Goal: Task Accomplishment & Management: Use online tool/utility

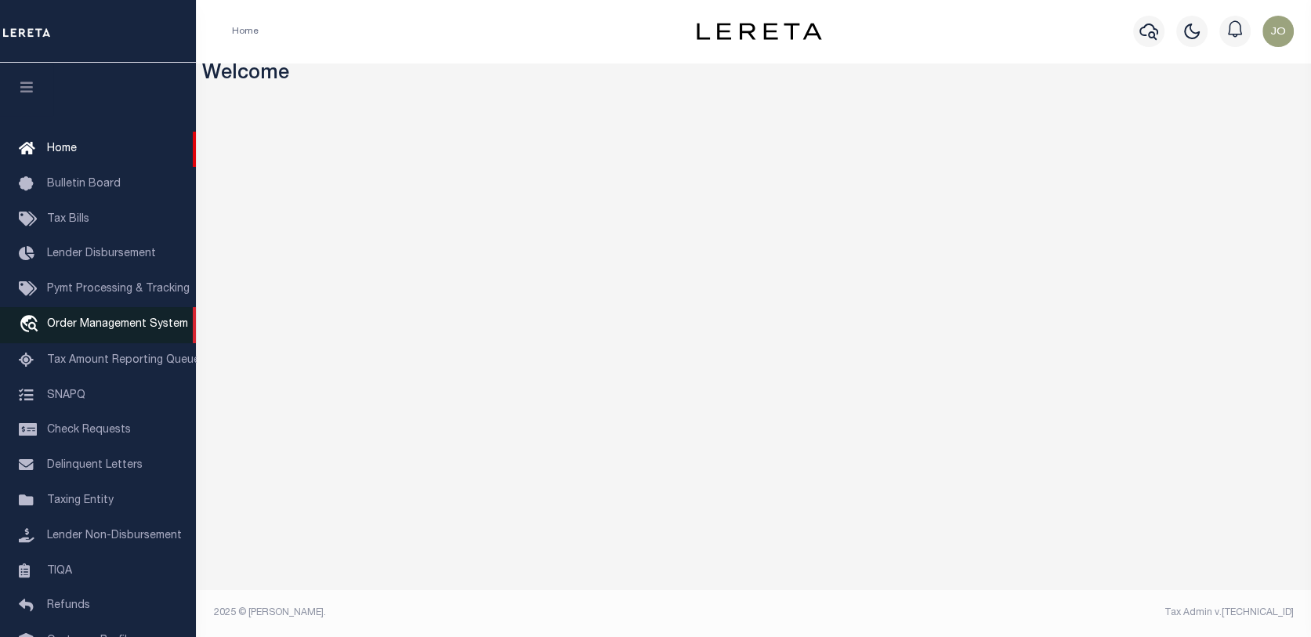
click at [94, 319] on link "travel_explore Order Management System" at bounding box center [98, 325] width 196 height 36
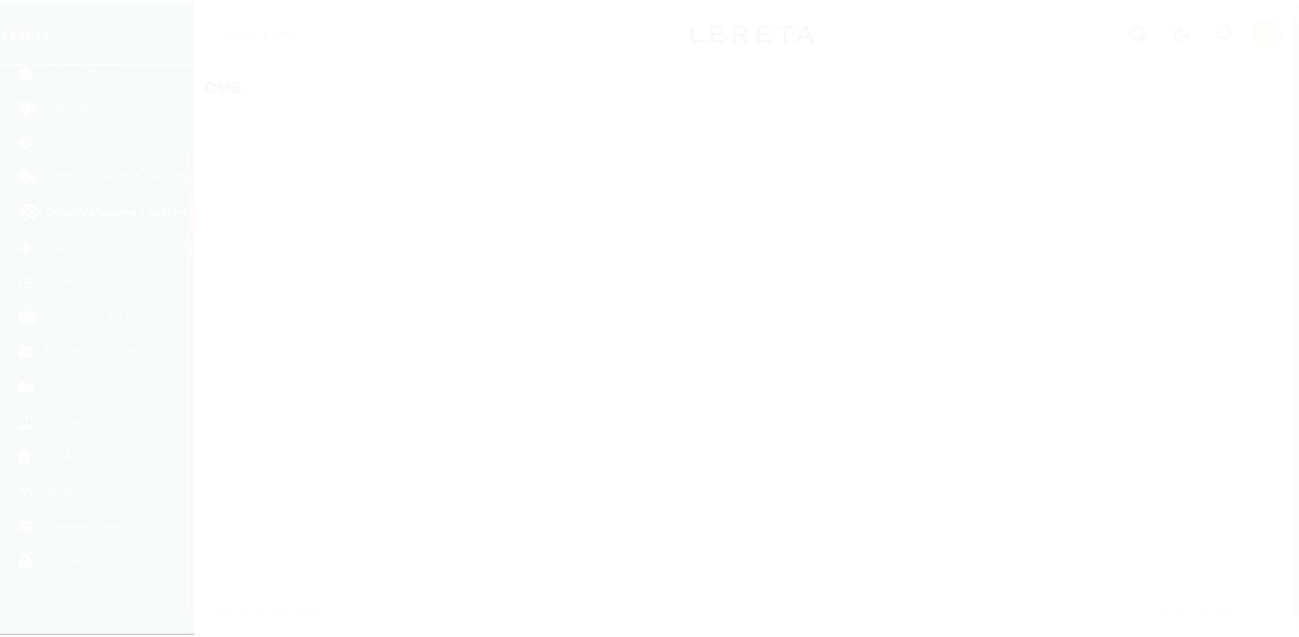
scroll to position [114, 0]
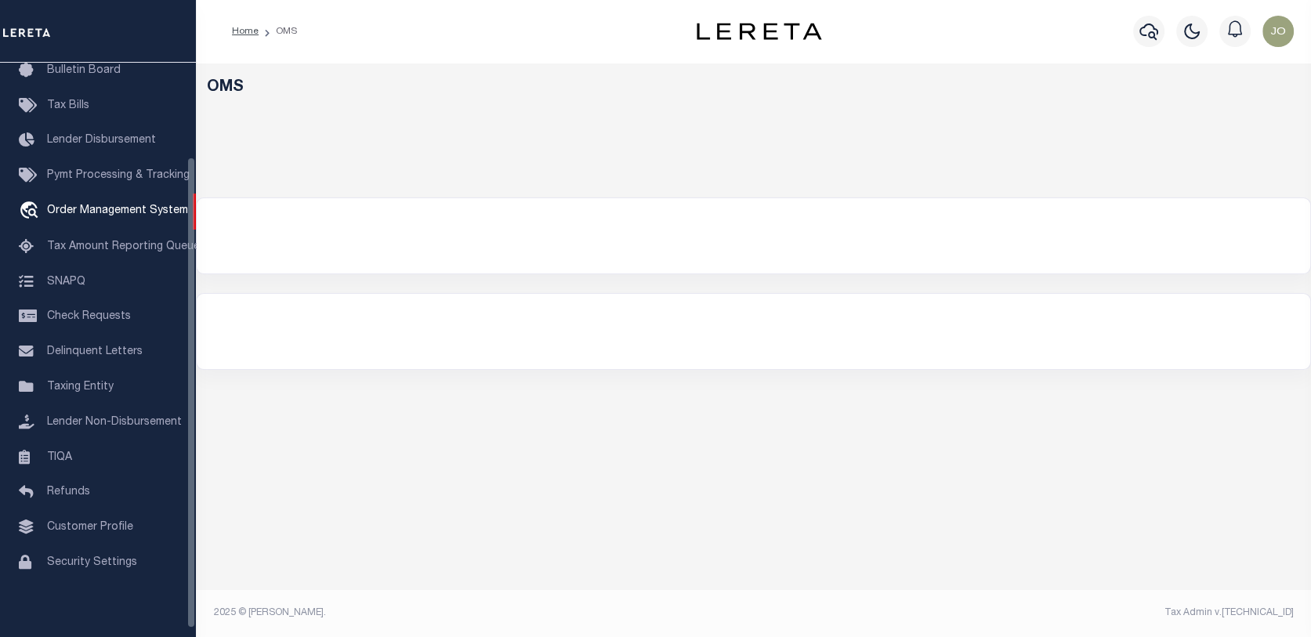
select select "200"
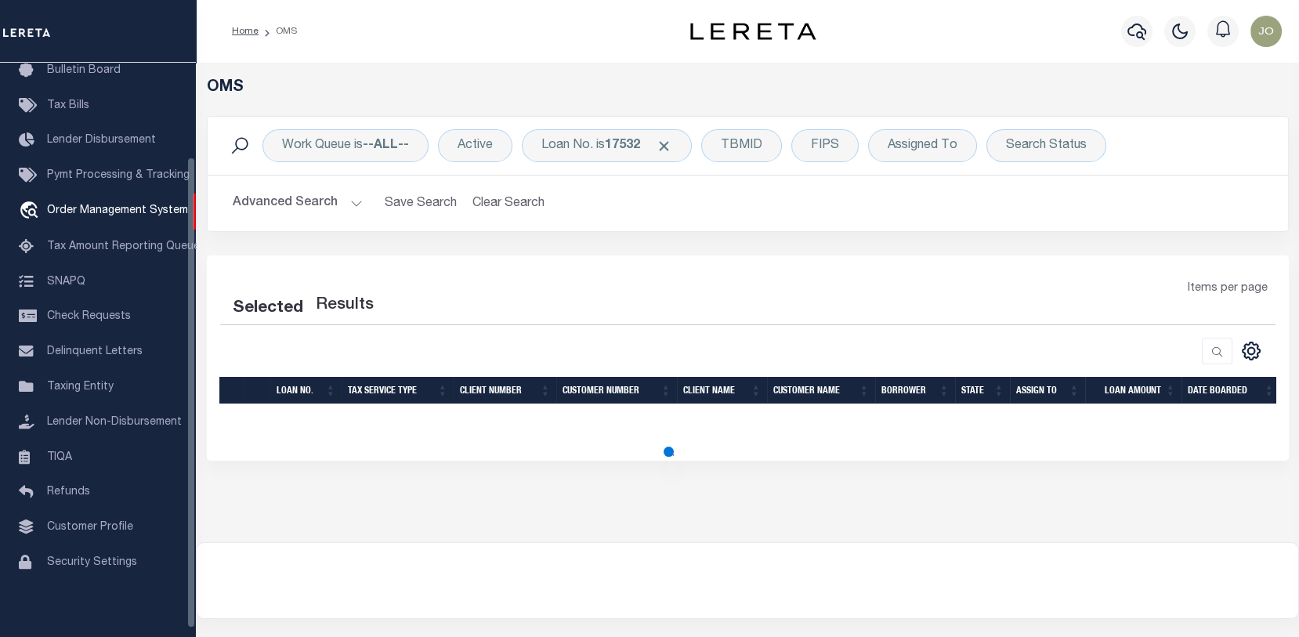
select select "200"
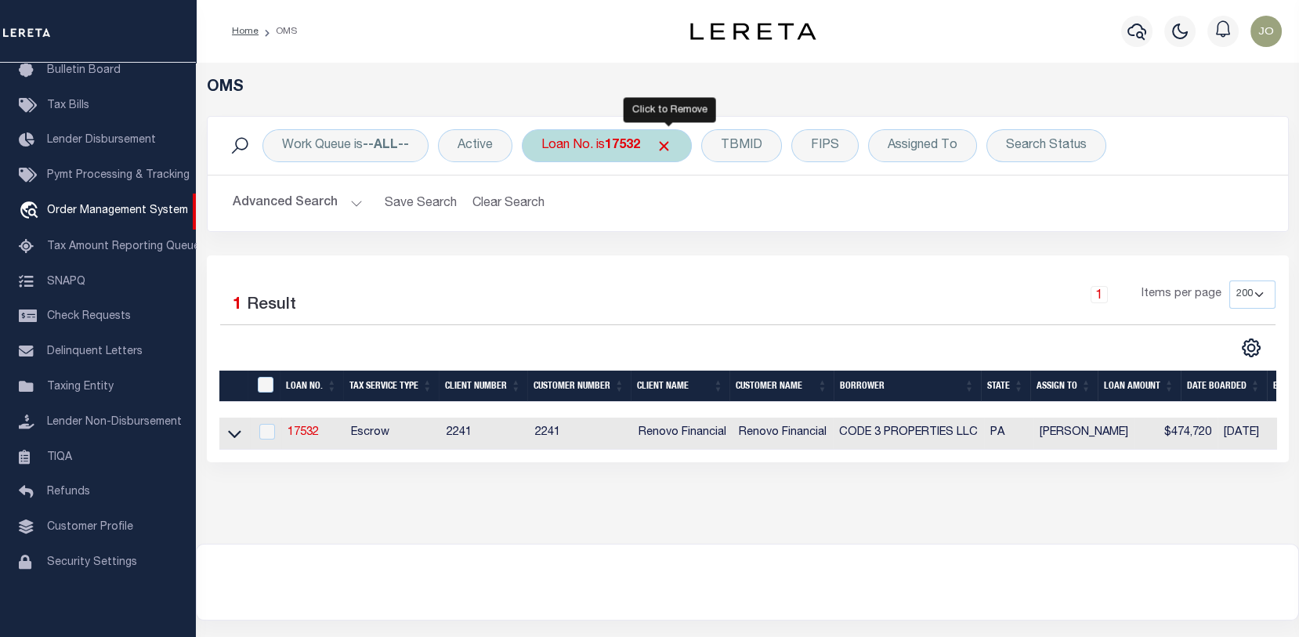
click at [667, 143] on span "Click to Remove" at bounding box center [664, 146] width 16 height 16
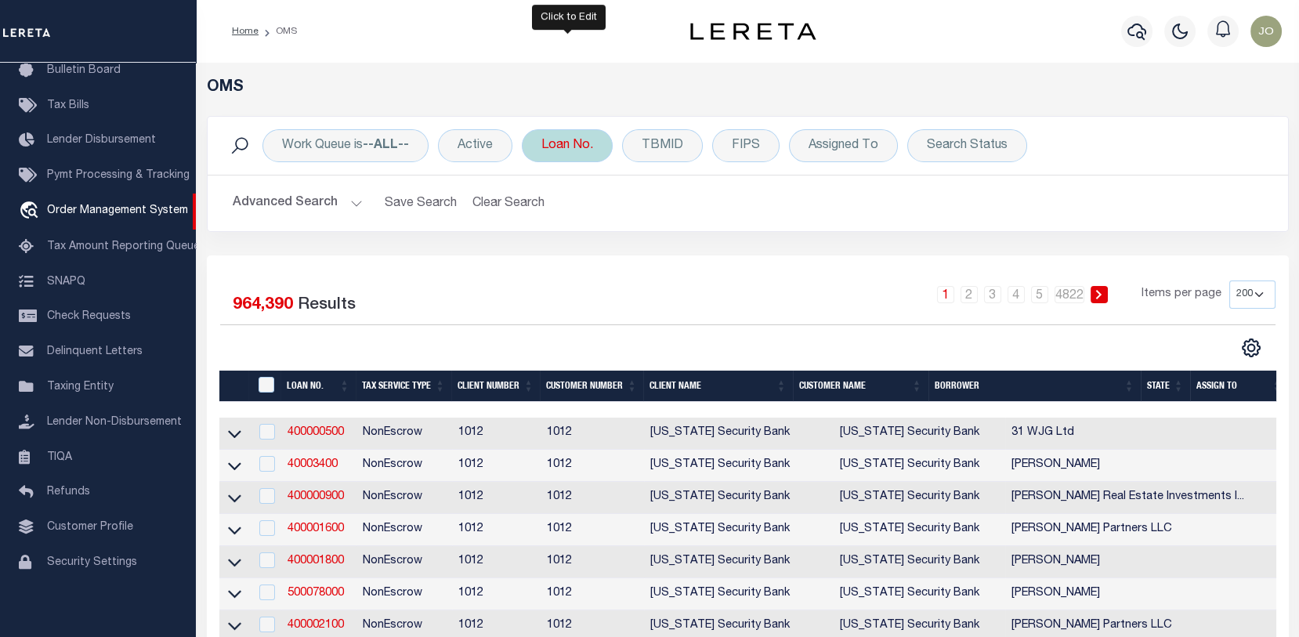
click at [574, 147] on div "Loan No." at bounding box center [567, 145] width 91 height 33
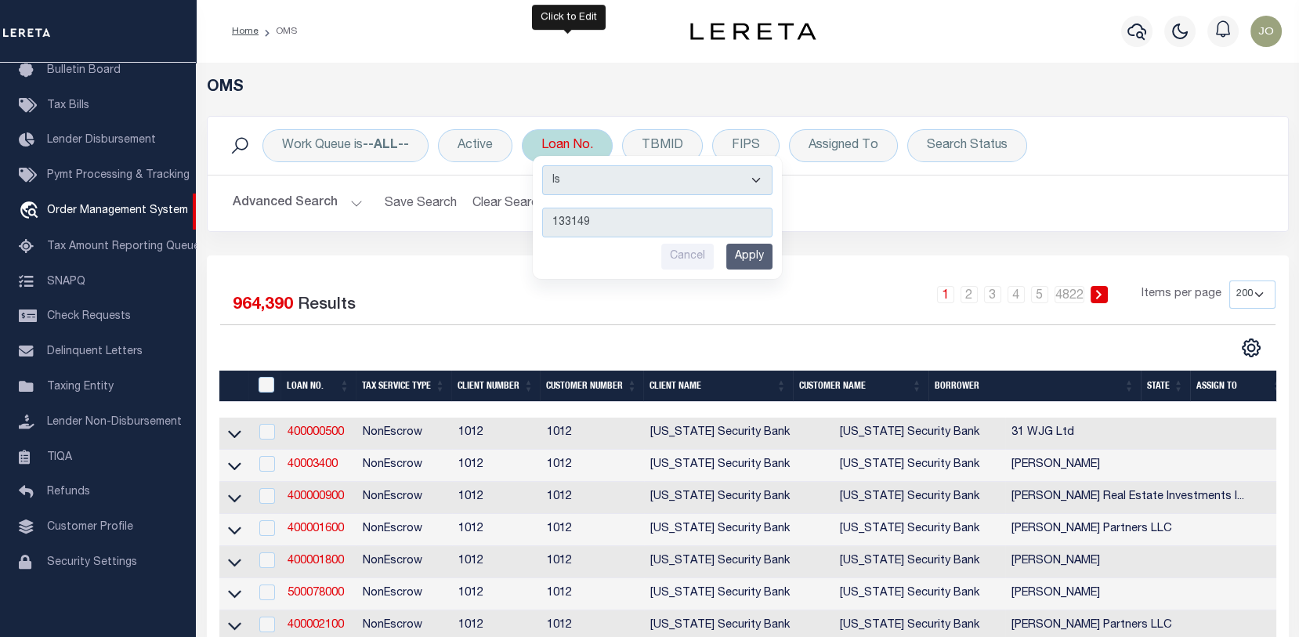
type input "133149"
click at [764, 248] on input "Apply" at bounding box center [749, 257] width 46 height 26
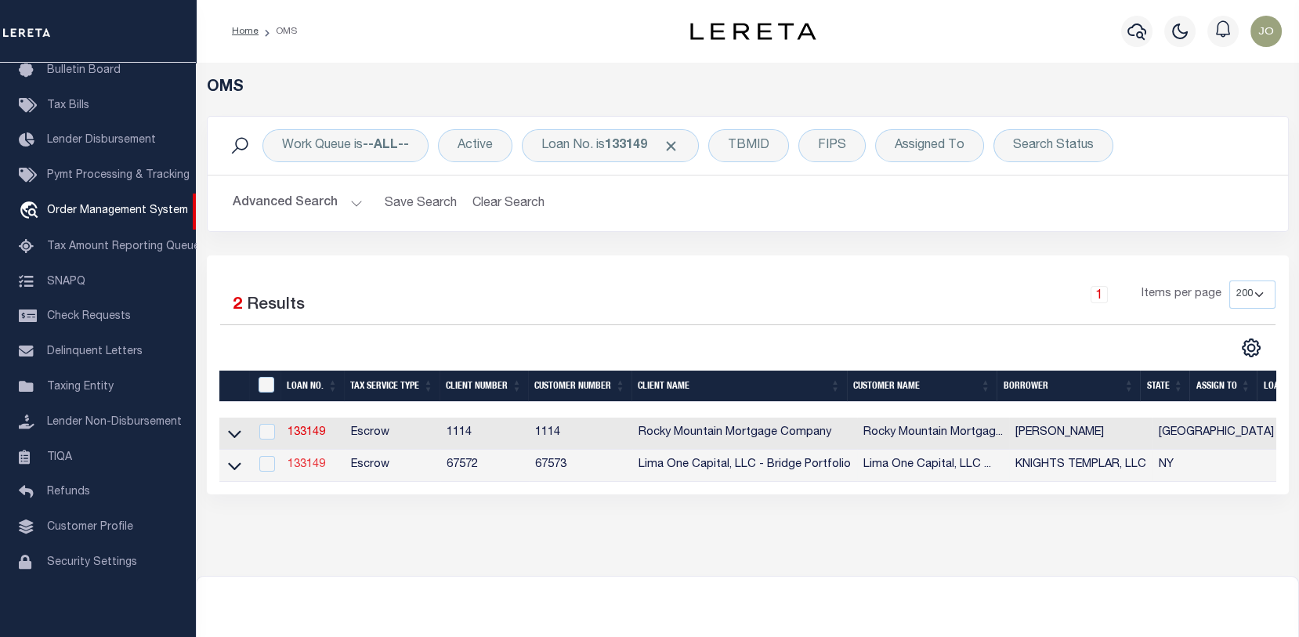
click at [308, 462] on link "133149" at bounding box center [307, 464] width 38 height 11
type input "133149"
type input "KNIGHTS TEMPLAR, LLC"
select select
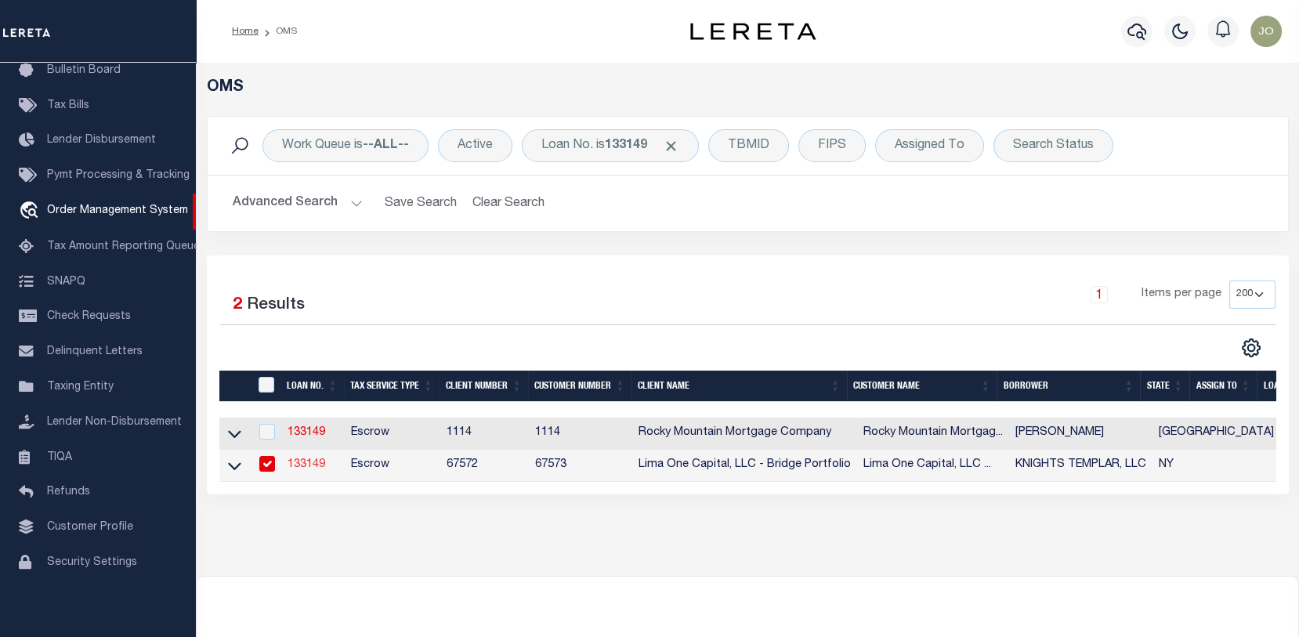
select select
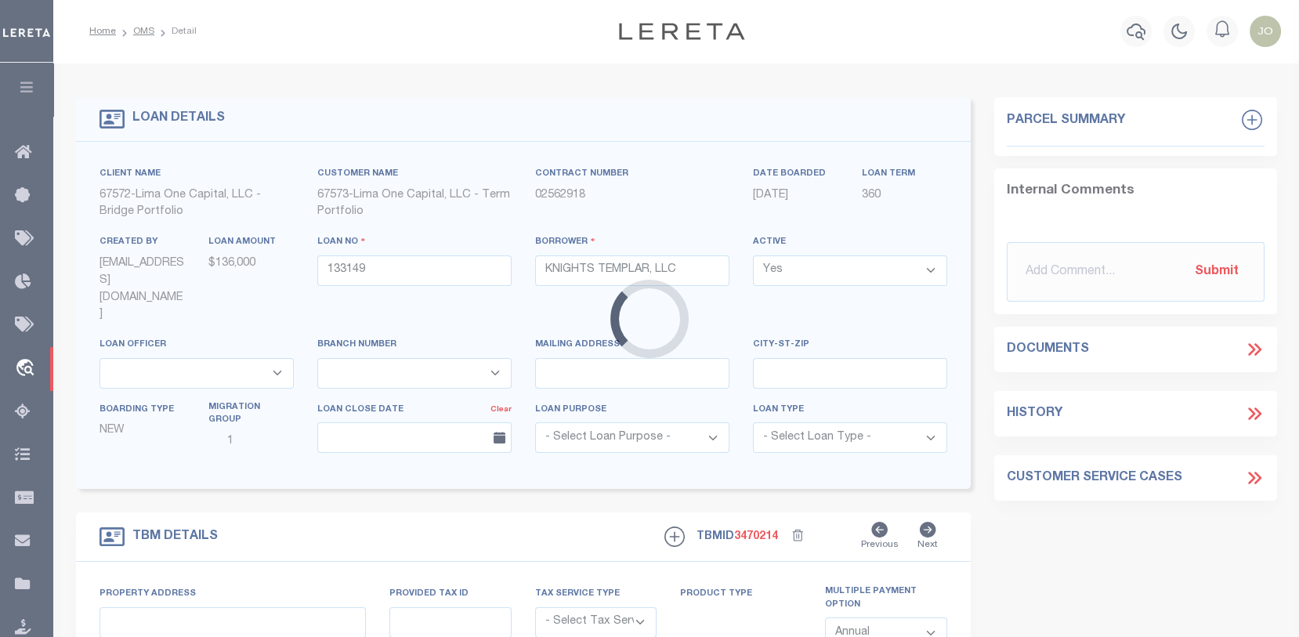
type input "[STREET_ADDRESS]"
radio input "true"
select select "Escrow"
type input "[PERSON_NAME] NY 13783"
type input "133149-1"
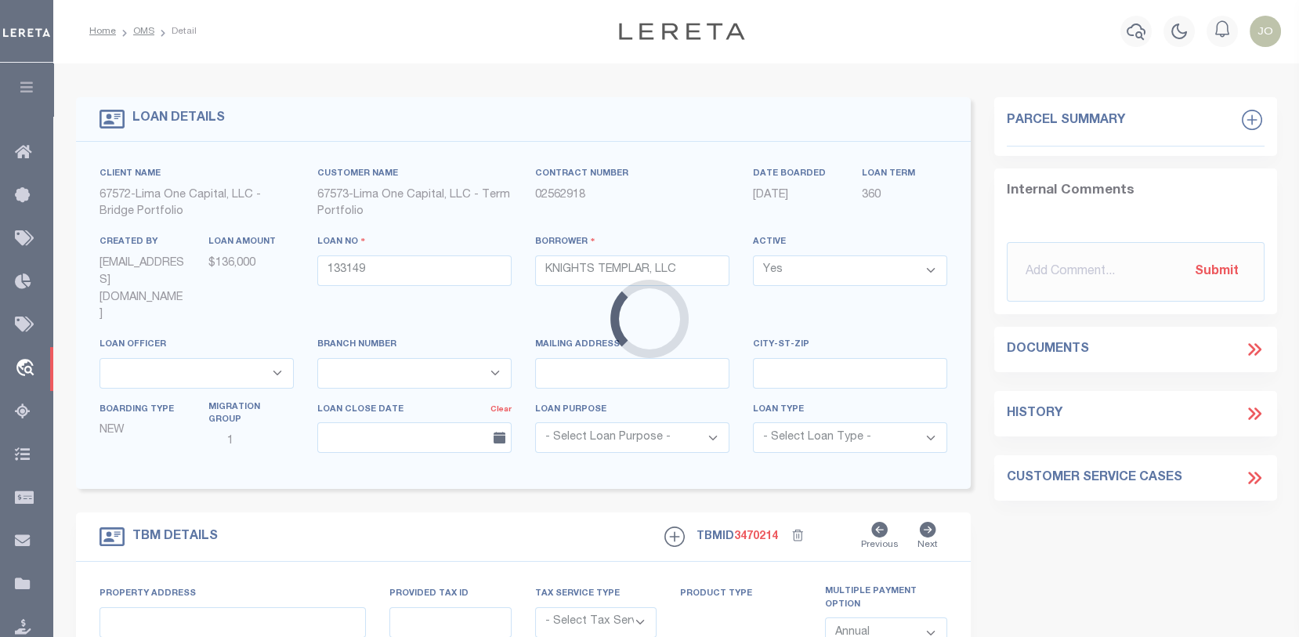
type input "NY"
type textarea "SEE FILE31013 1APL"
type textarea "Compare"
select select "4"
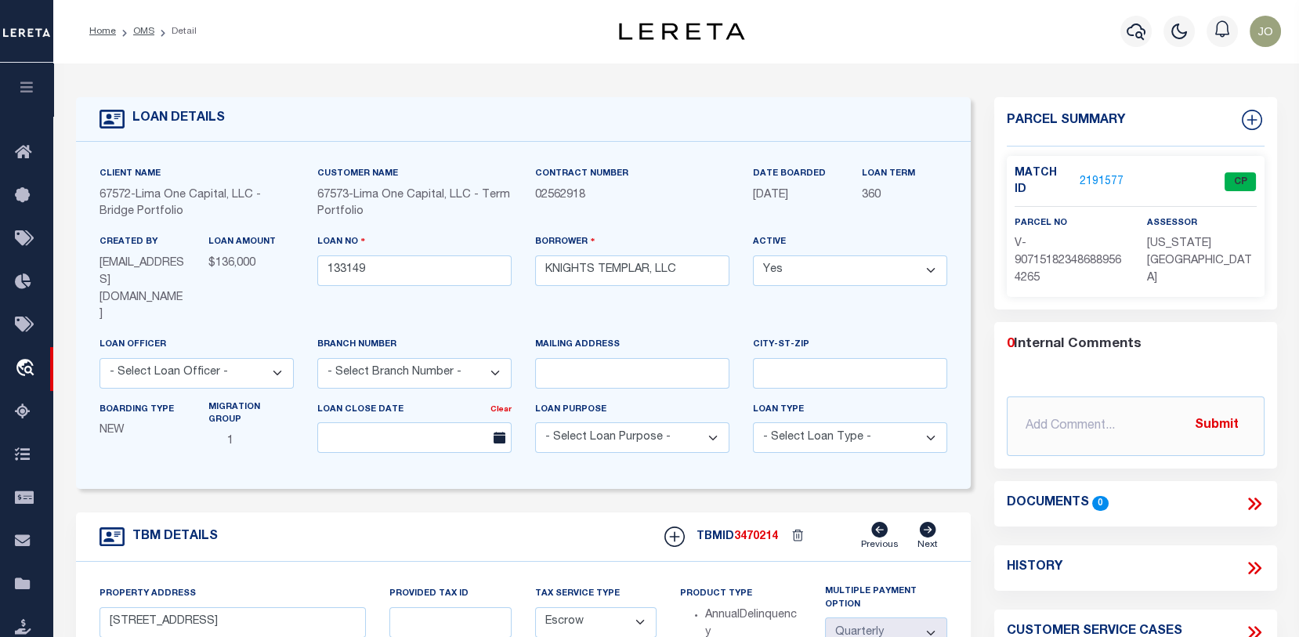
click at [1103, 179] on link "2191577" at bounding box center [1102, 182] width 44 height 16
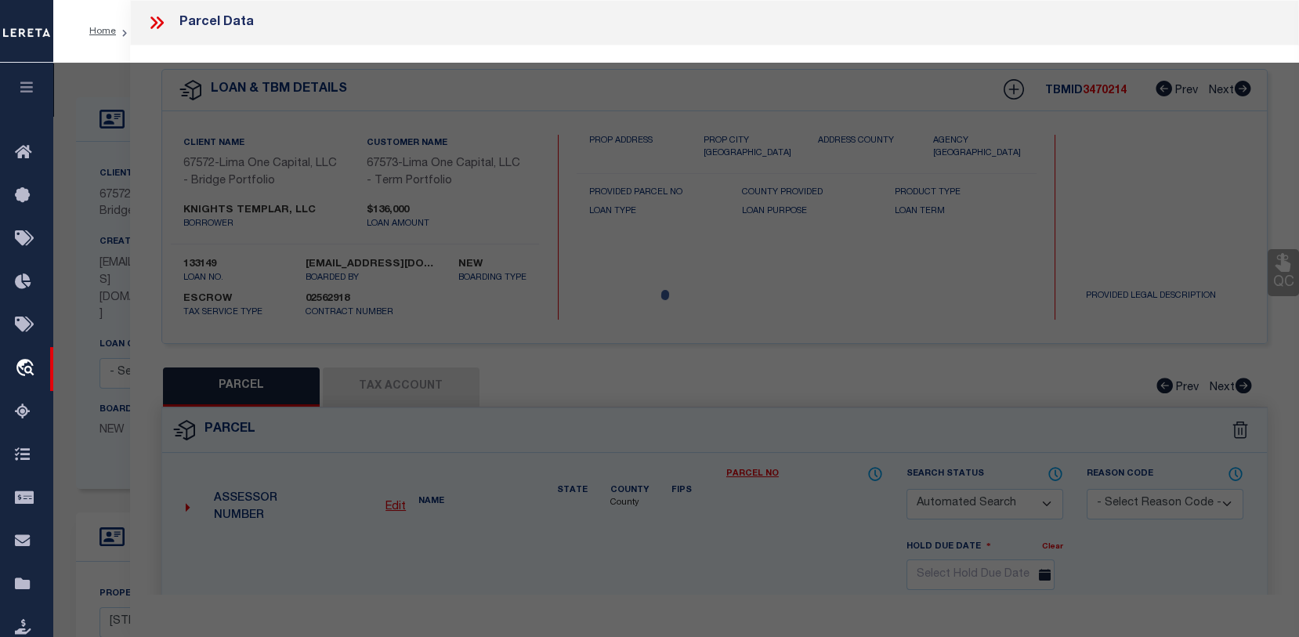
checkbox input "false"
select select "CP"
type input "[STREET_ADDRESS]"
checkbox input "false"
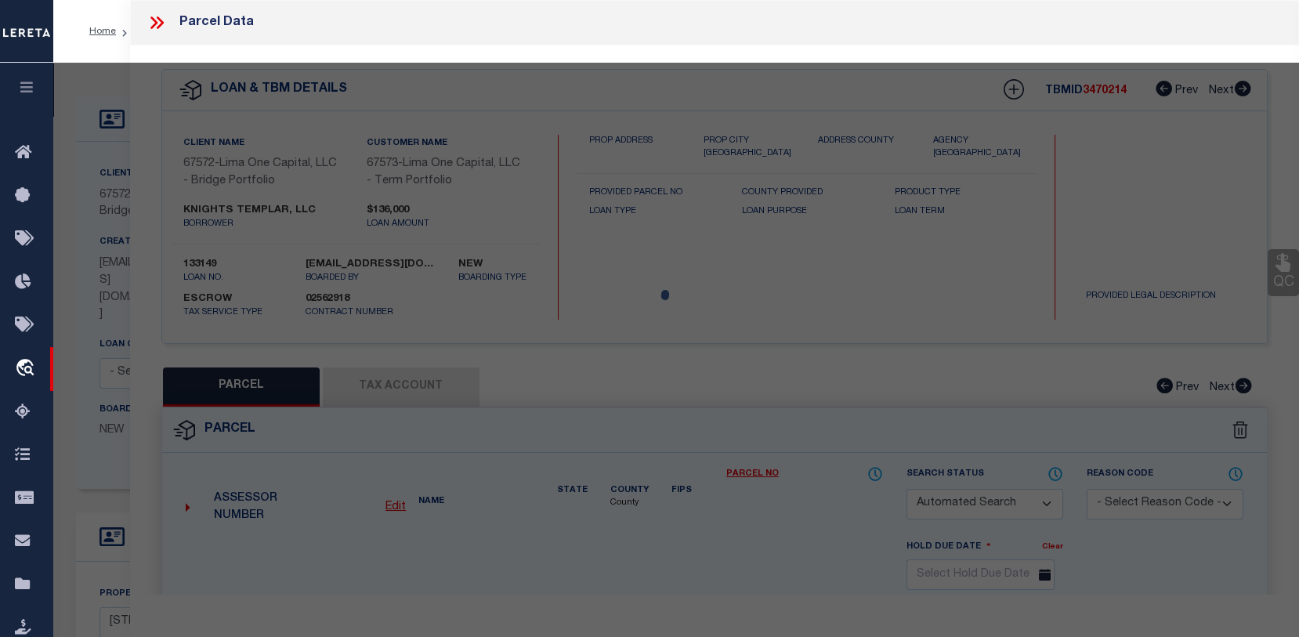
type input "[PERSON_NAME] NY 13783"
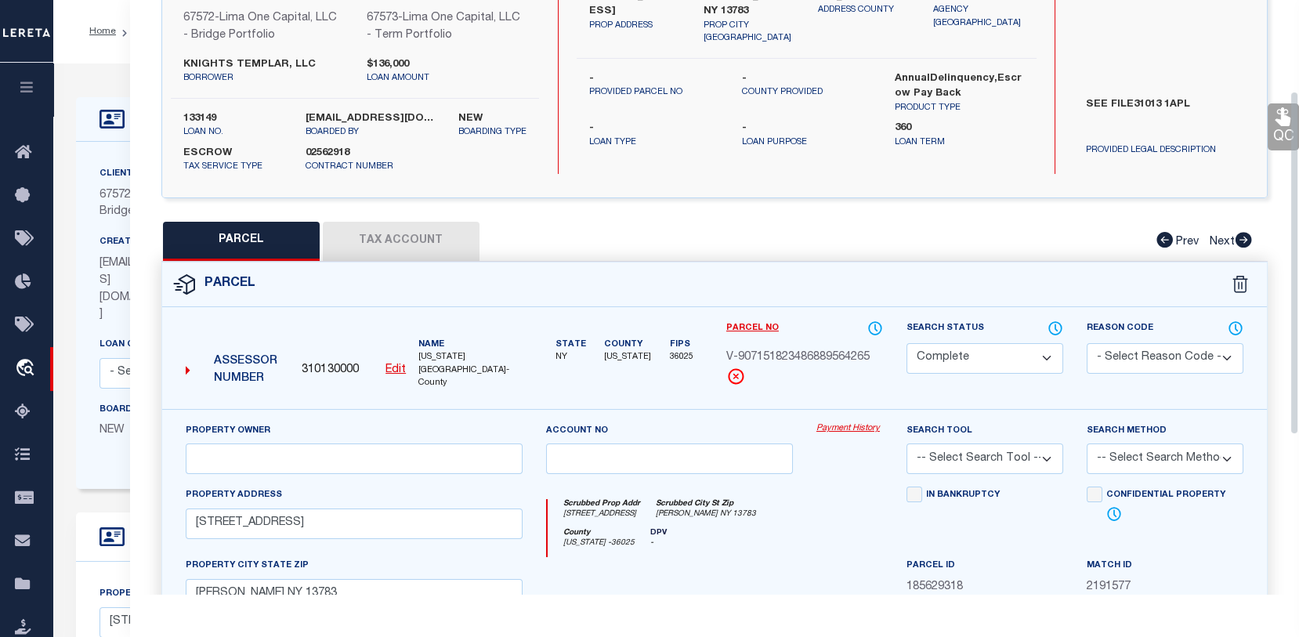
scroll to position [157, 0]
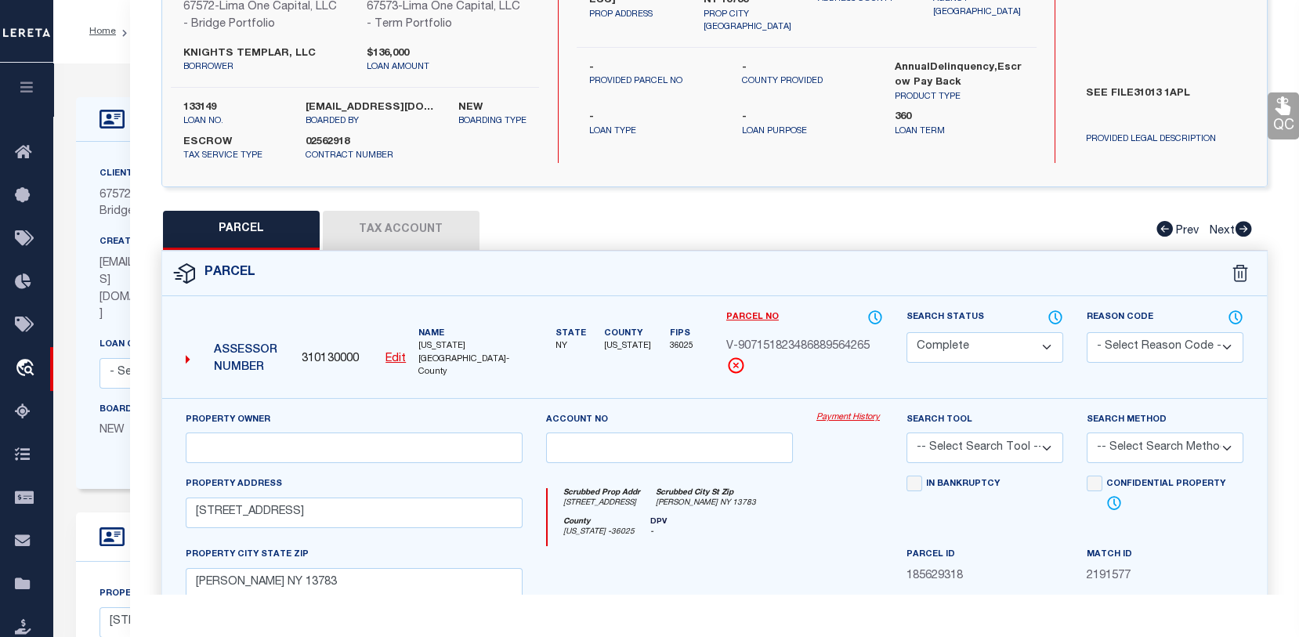
click at [426, 229] on button "Tax Account" at bounding box center [401, 230] width 157 height 39
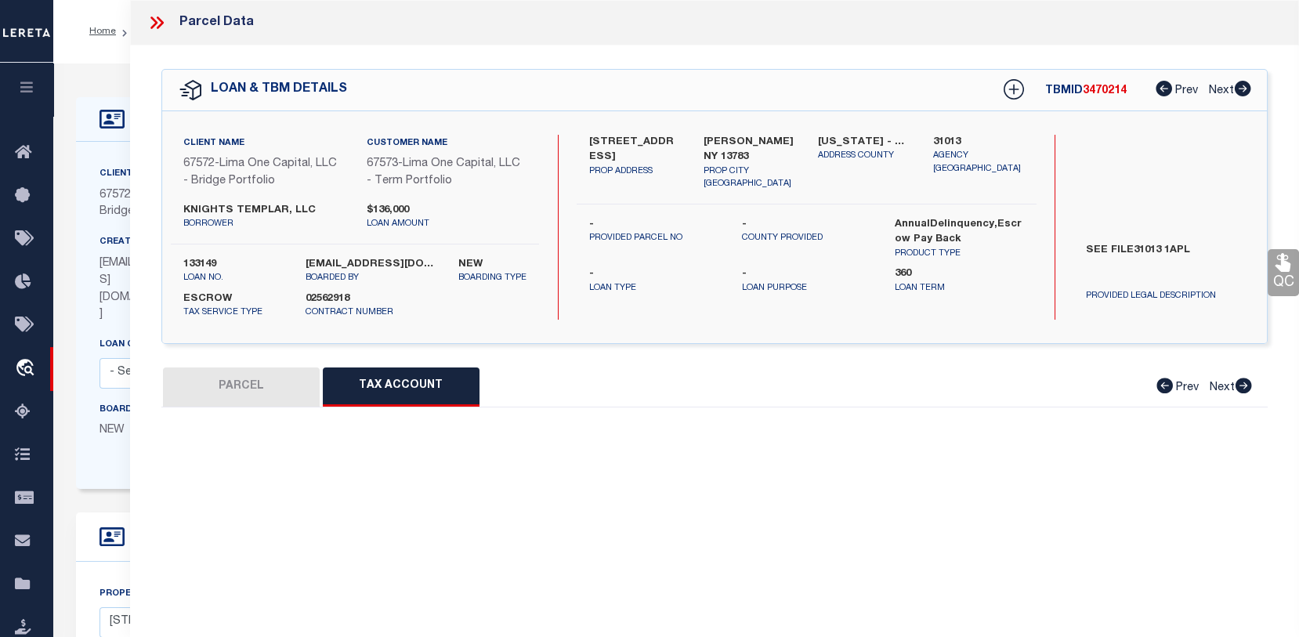
scroll to position [0, 0]
select select "100"
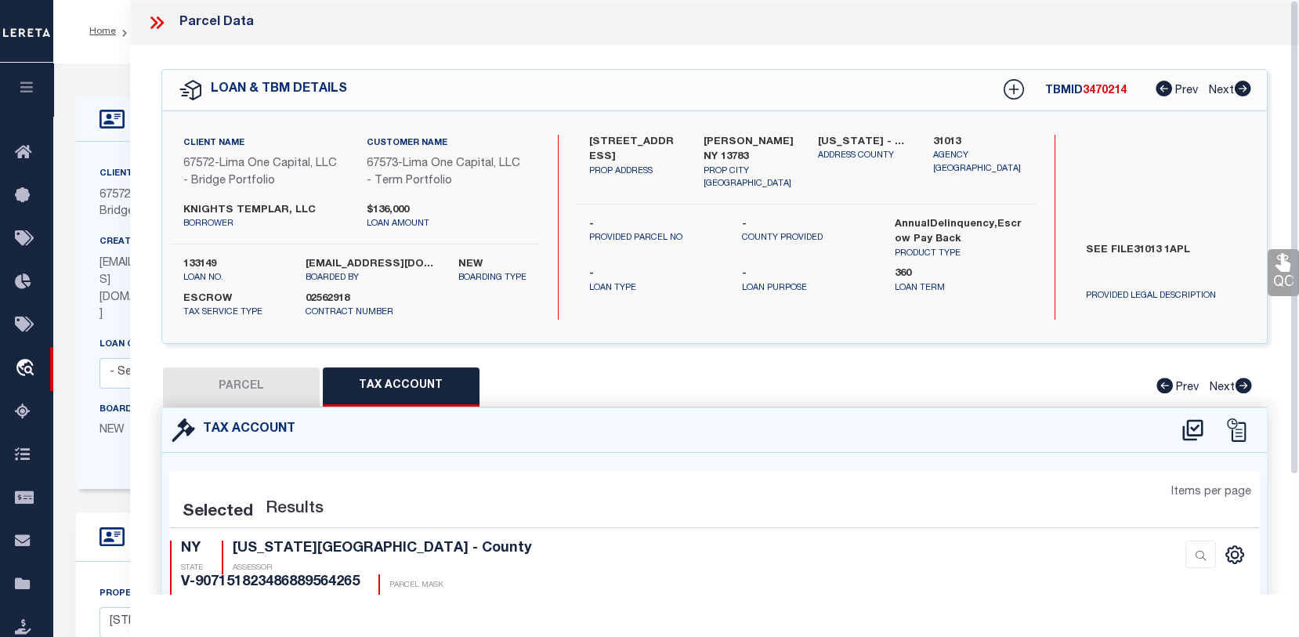
select select "100"
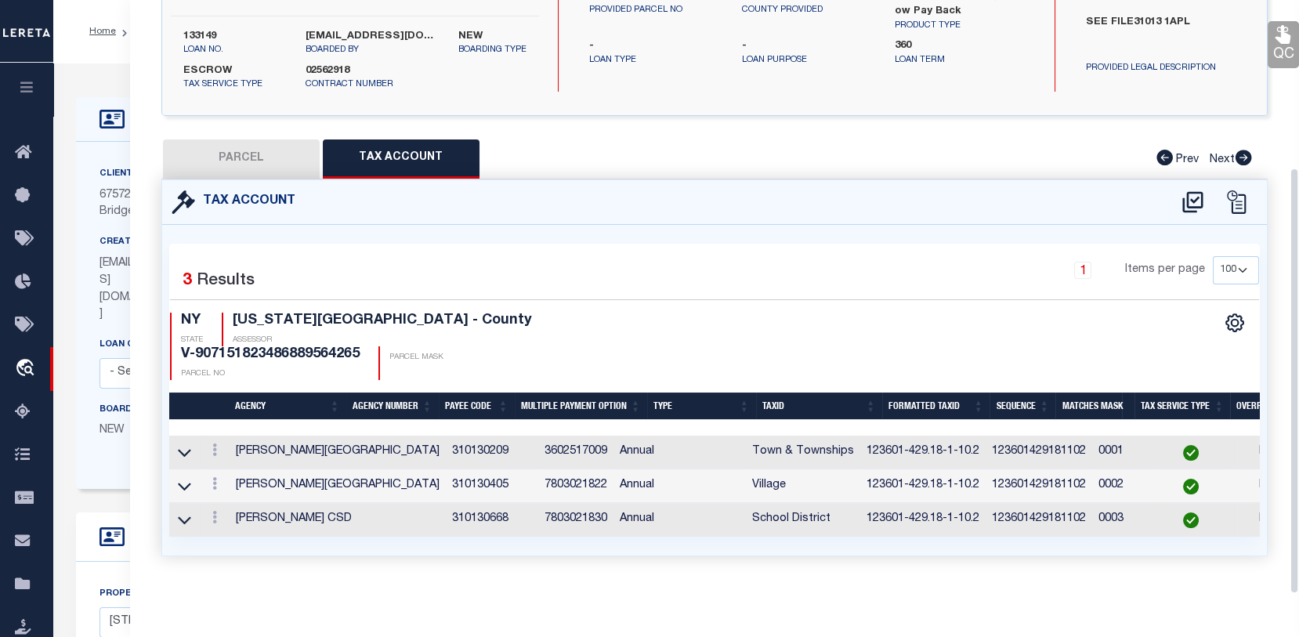
scroll to position [234, 0]
click at [235, 172] on button "PARCEL" at bounding box center [241, 158] width 157 height 39
select select "AS"
checkbox input "false"
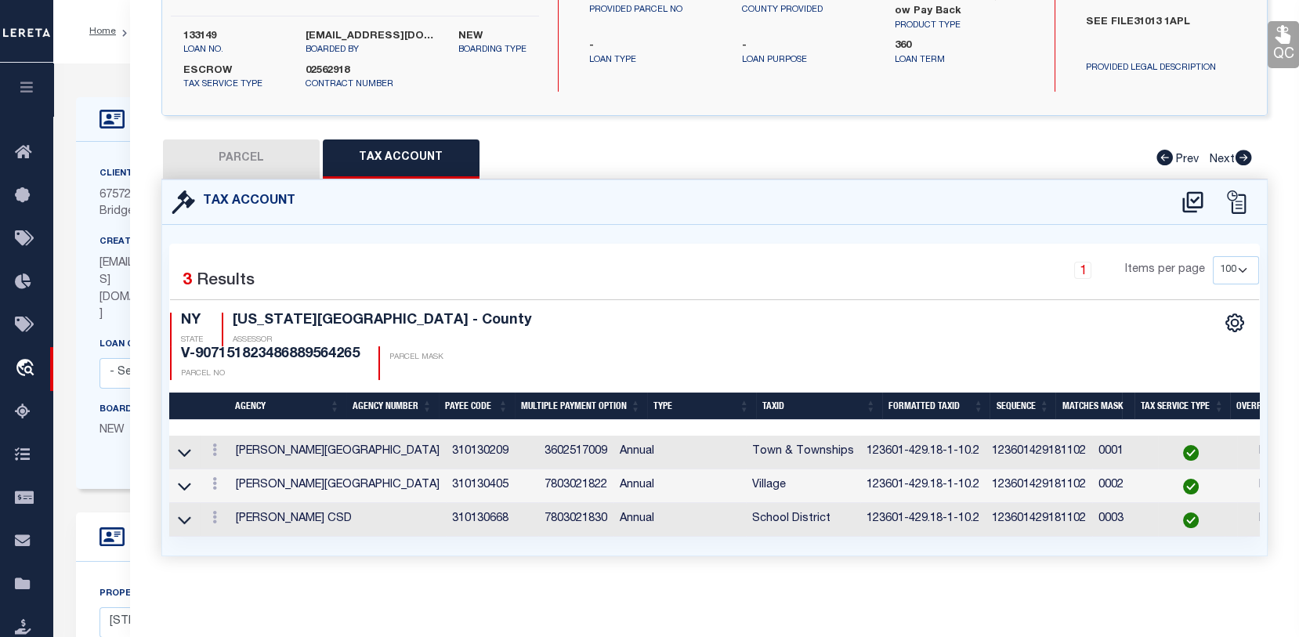
select select "CP"
type input "[STREET_ADDRESS]"
checkbox input "false"
type input "[PERSON_NAME] NY 13783"
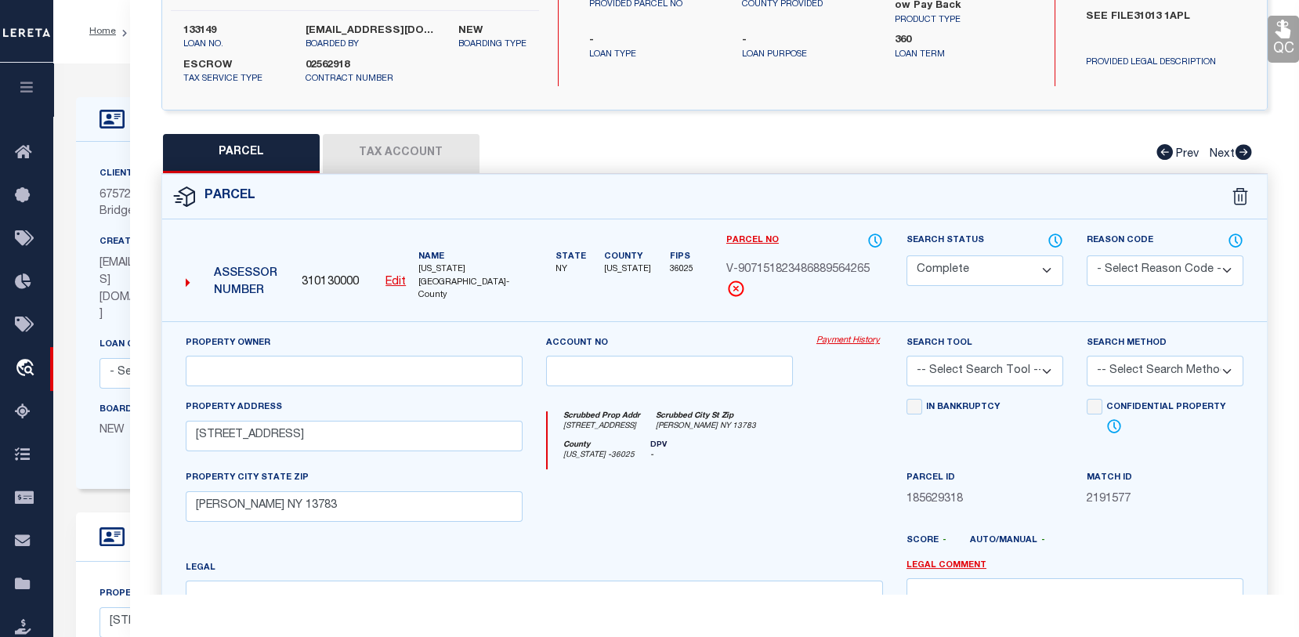
click at [838, 339] on link "Payment History" at bounding box center [849, 341] width 67 height 13
click at [830, 340] on link "Payment History" at bounding box center [849, 341] width 67 height 13
click at [28, 364] on icon "travel_explore" at bounding box center [27, 369] width 25 height 20
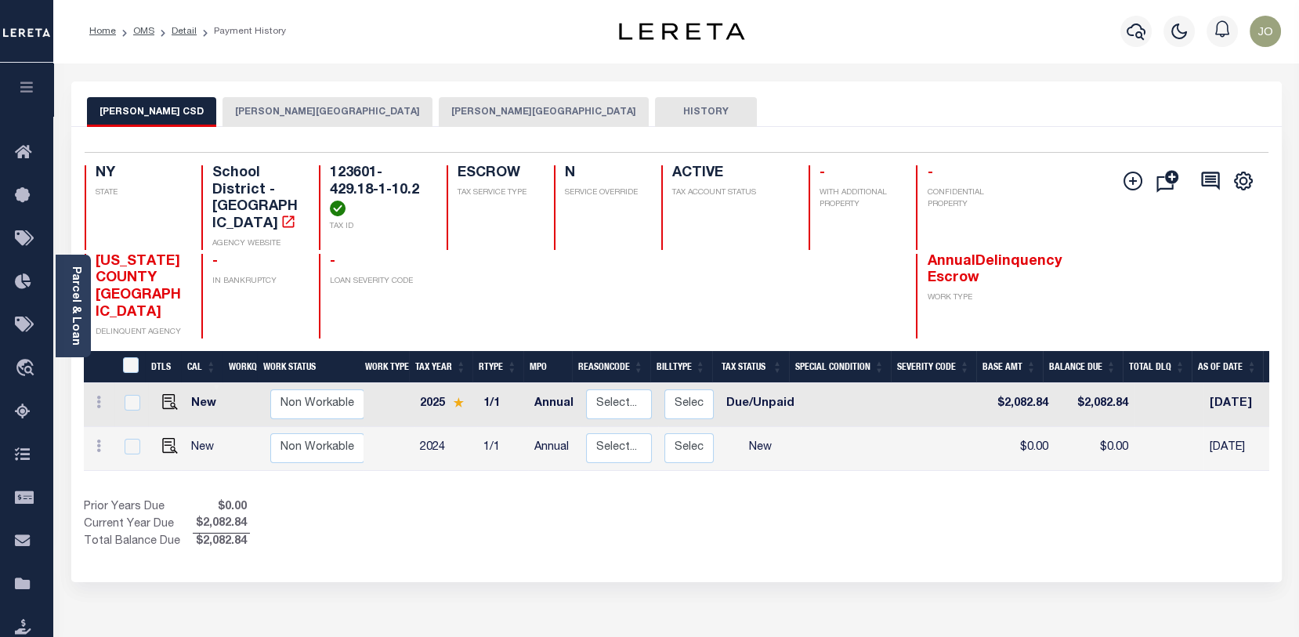
click at [248, 103] on button "[PERSON_NAME][GEOGRAPHIC_DATA]" at bounding box center [328, 112] width 210 height 30
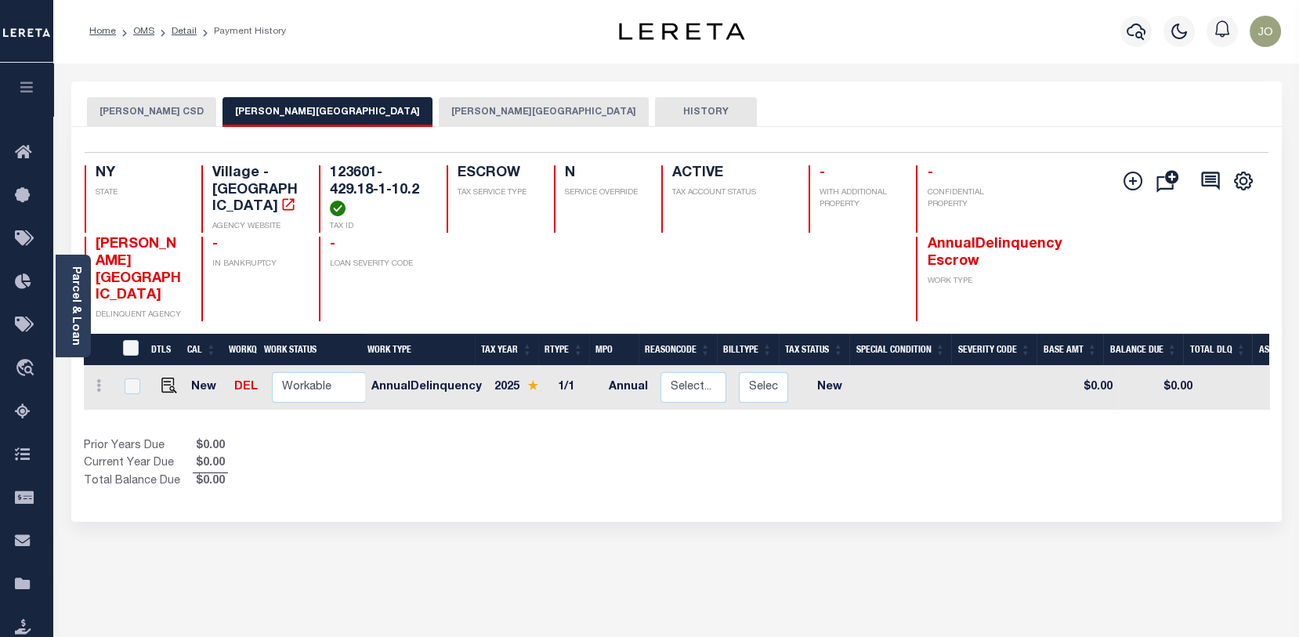
click at [439, 112] on button "[PERSON_NAME][GEOGRAPHIC_DATA]" at bounding box center [544, 112] width 210 height 30
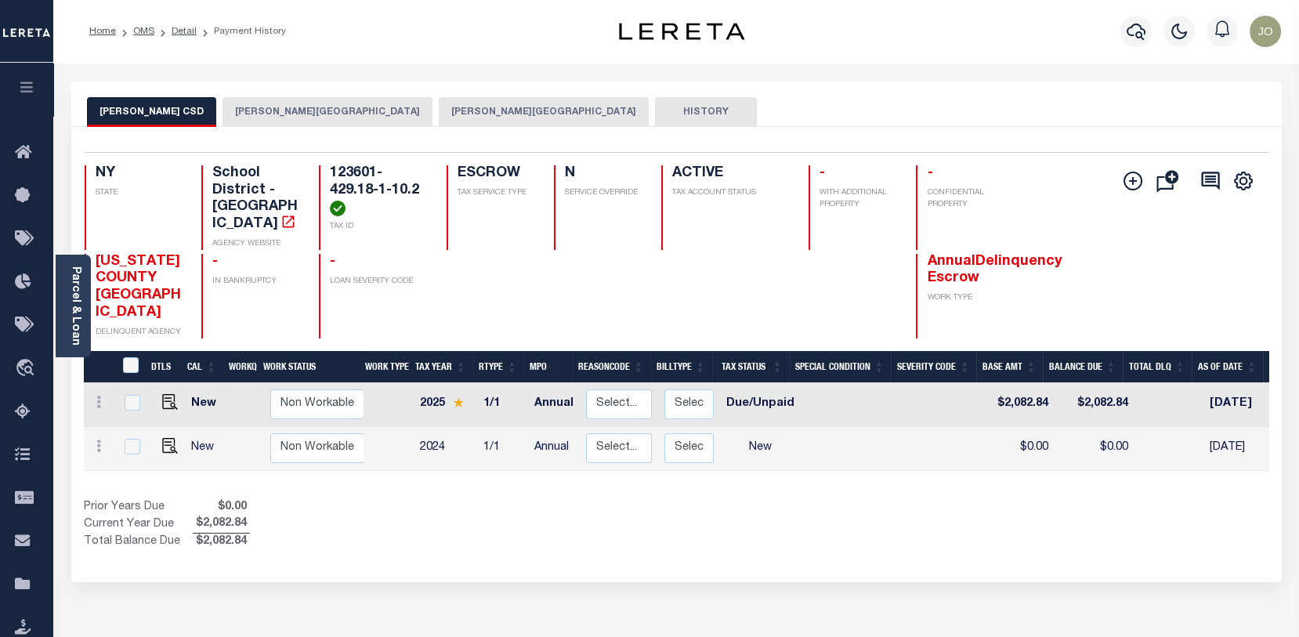
click at [120, 108] on button "[PERSON_NAME] CSD" at bounding box center [151, 112] width 129 height 30
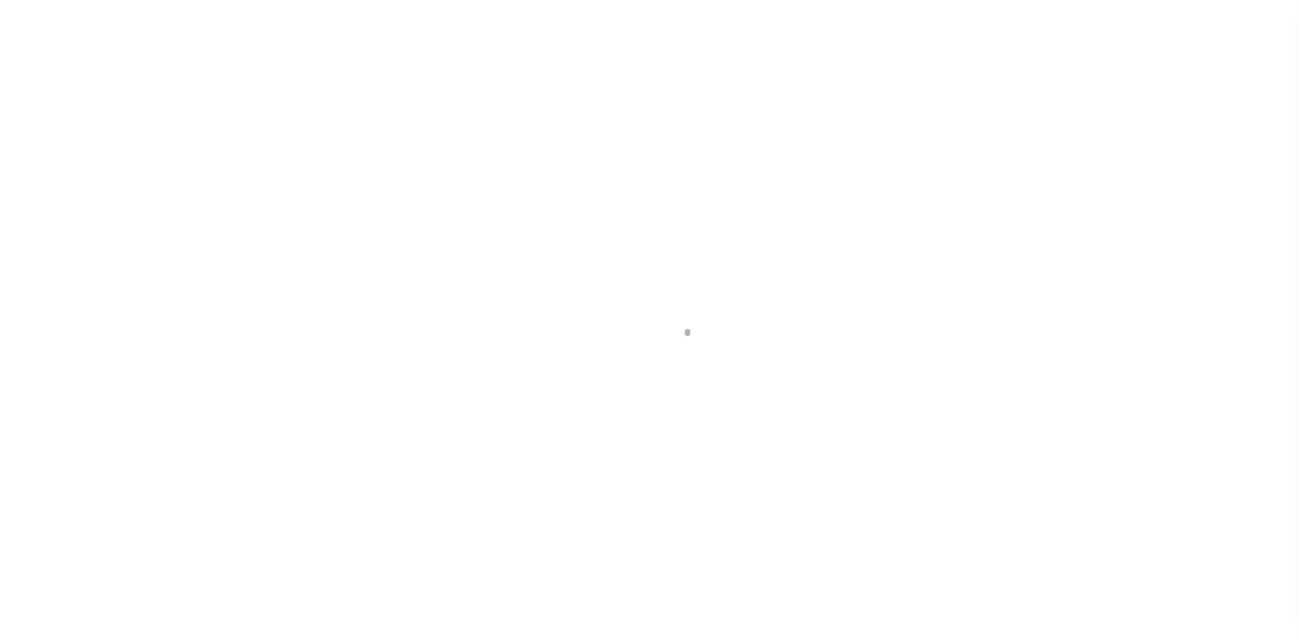
scroll to position [114, 0]
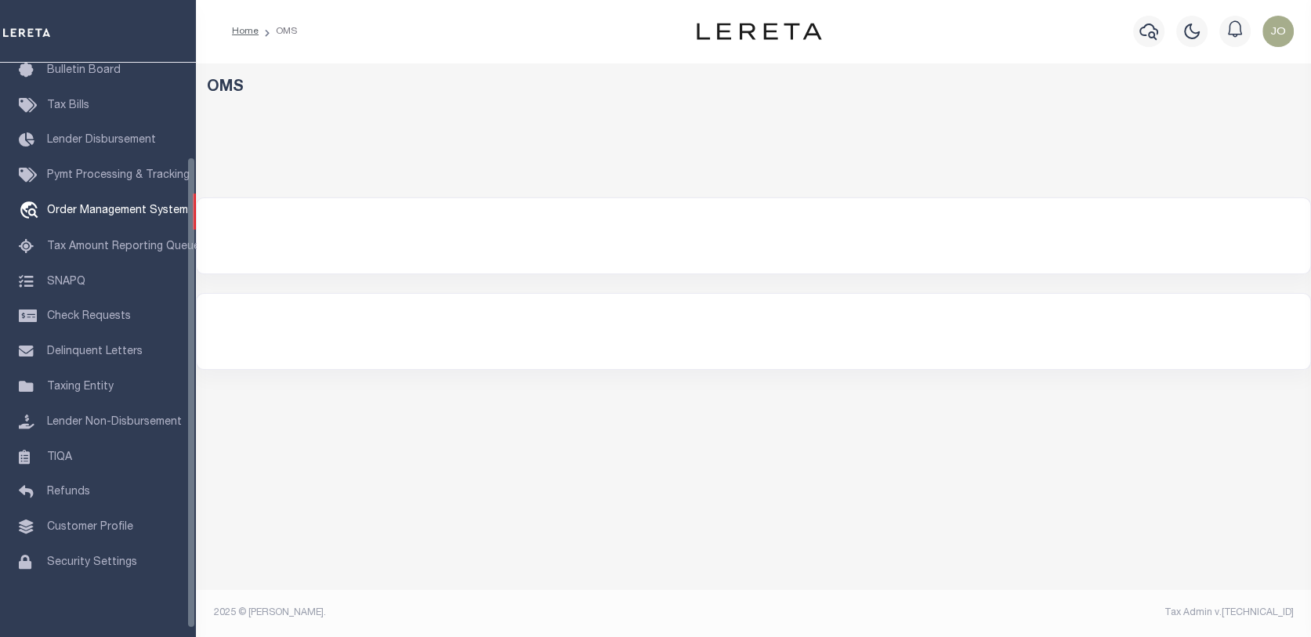
select select "200"
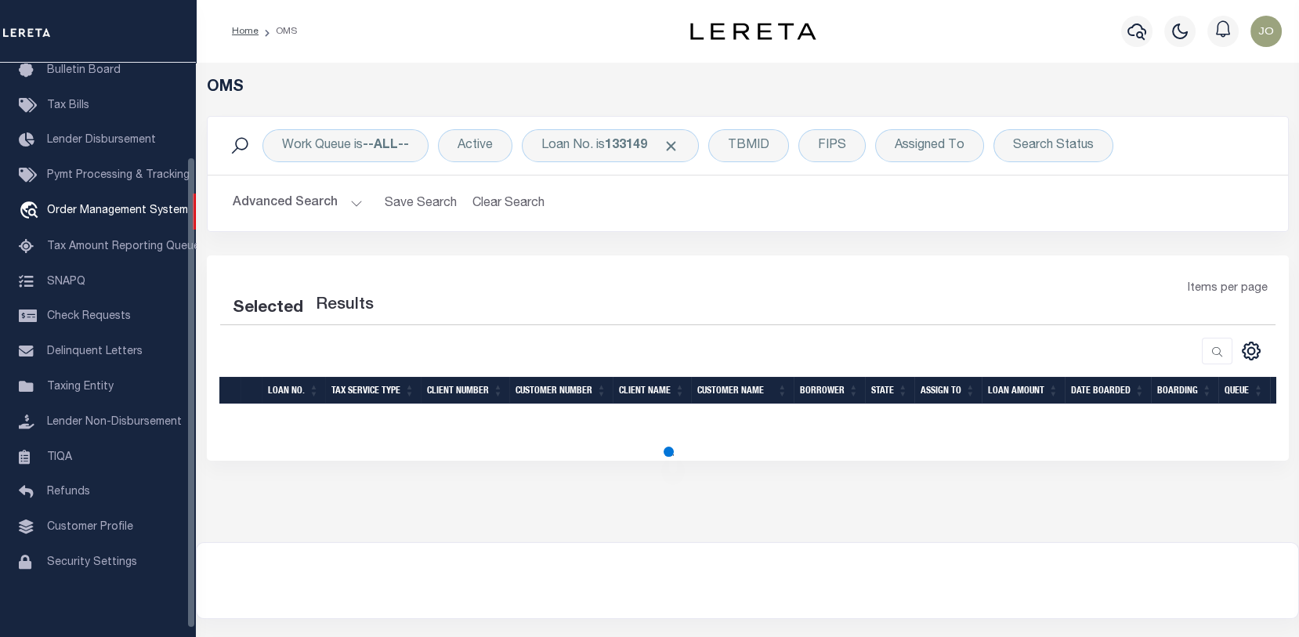
select select "200"
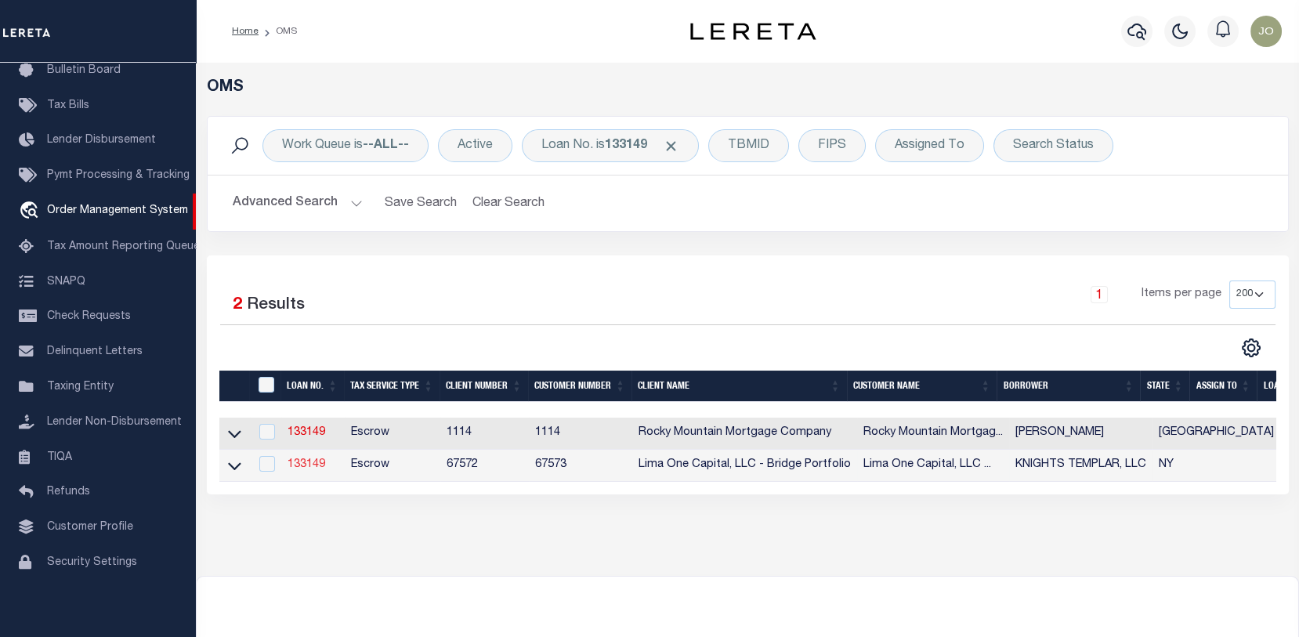
click at [308, 463] on link "133149" at bounding box center [307, 464] width 38 height 11
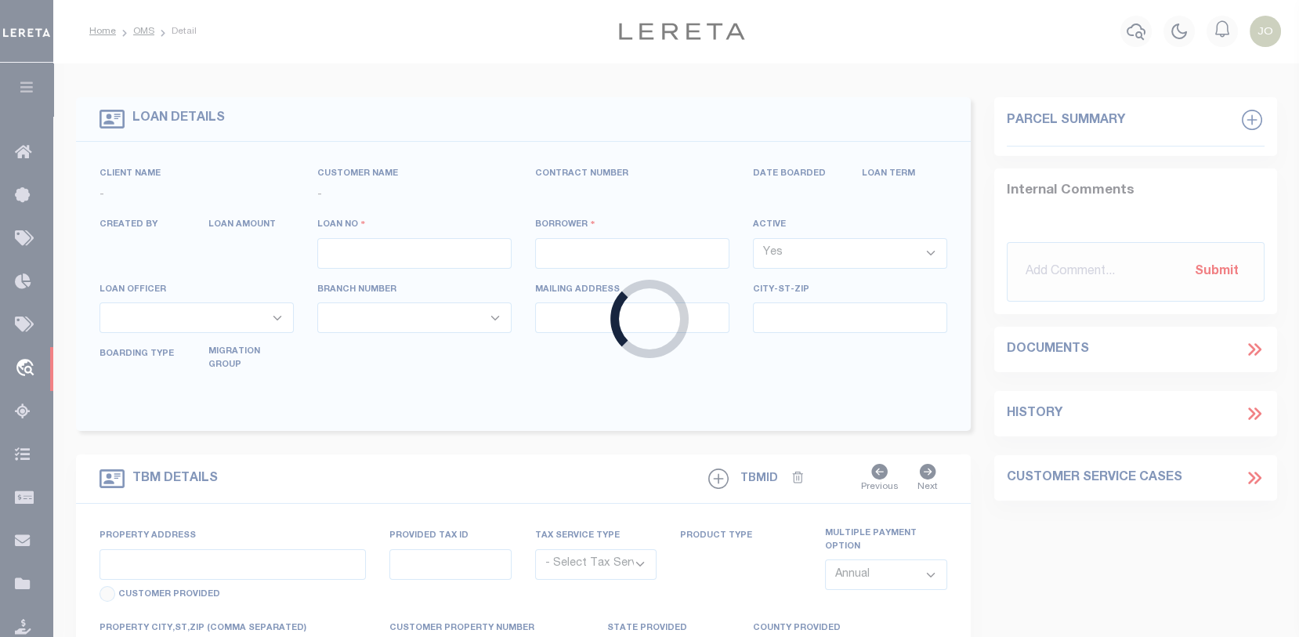
type input "133149"
type input "KNIGHTS TEMPLAR, LLC"
select select
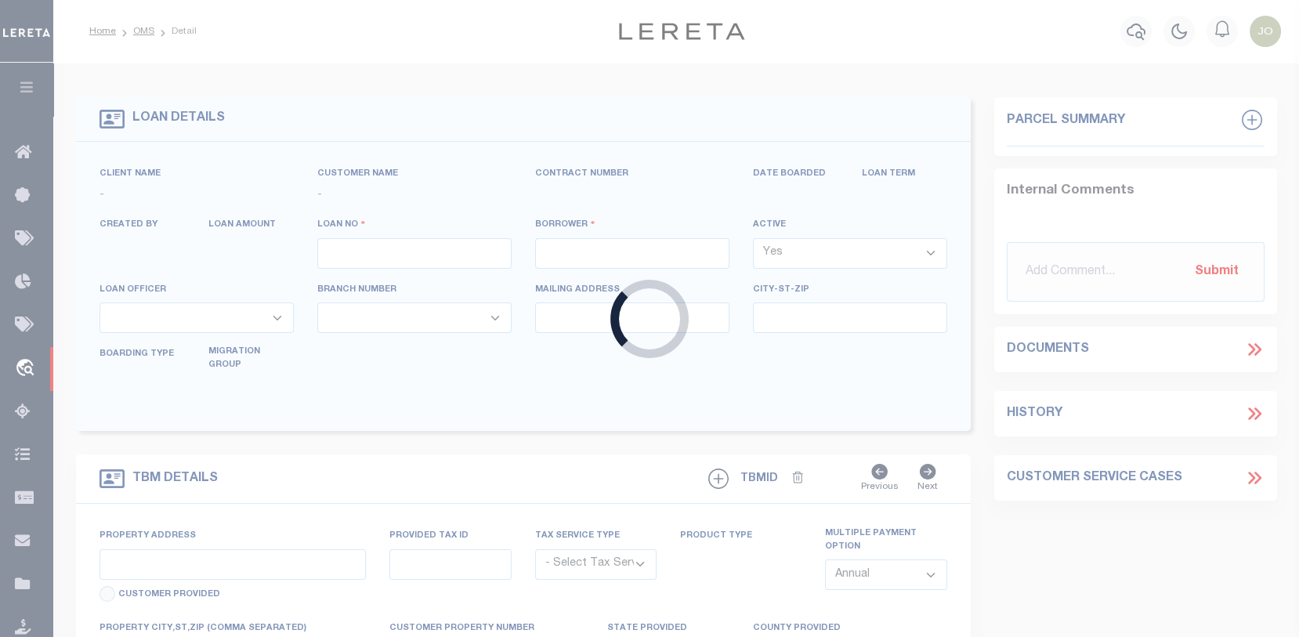
select select
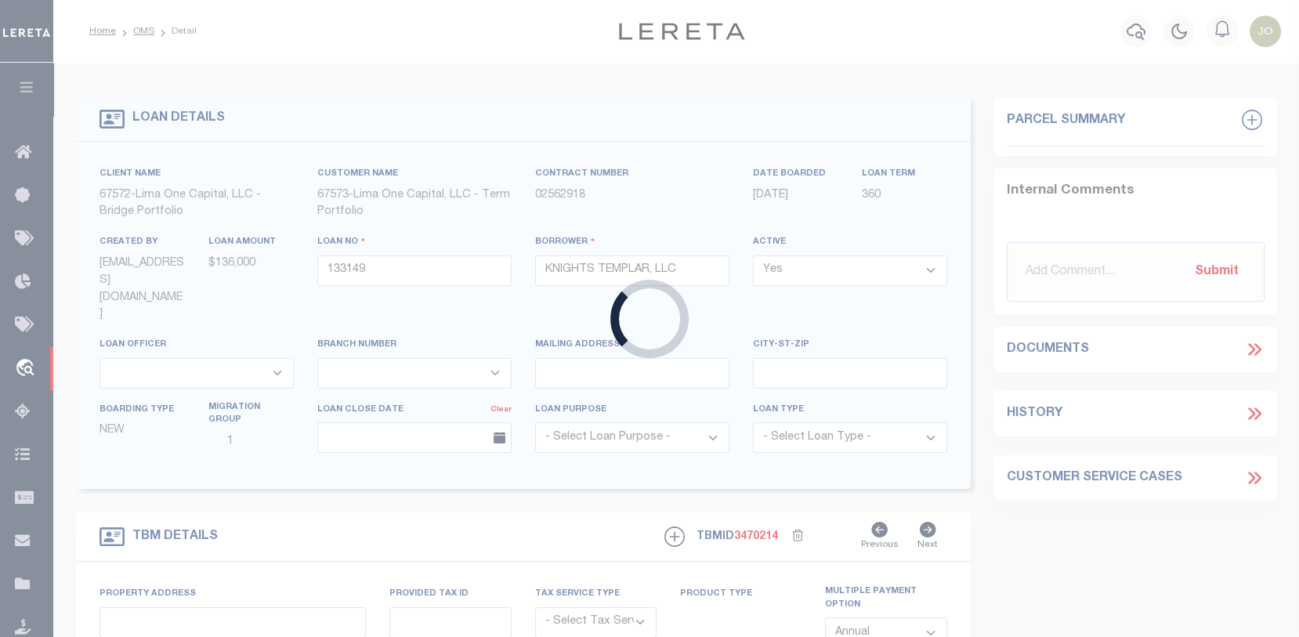
type input "[STREET_ADDRESS]"
radio input "true"
select select "Escrow"
type input "[PERSON_NAME] NY 13783"
type input "133149-1"
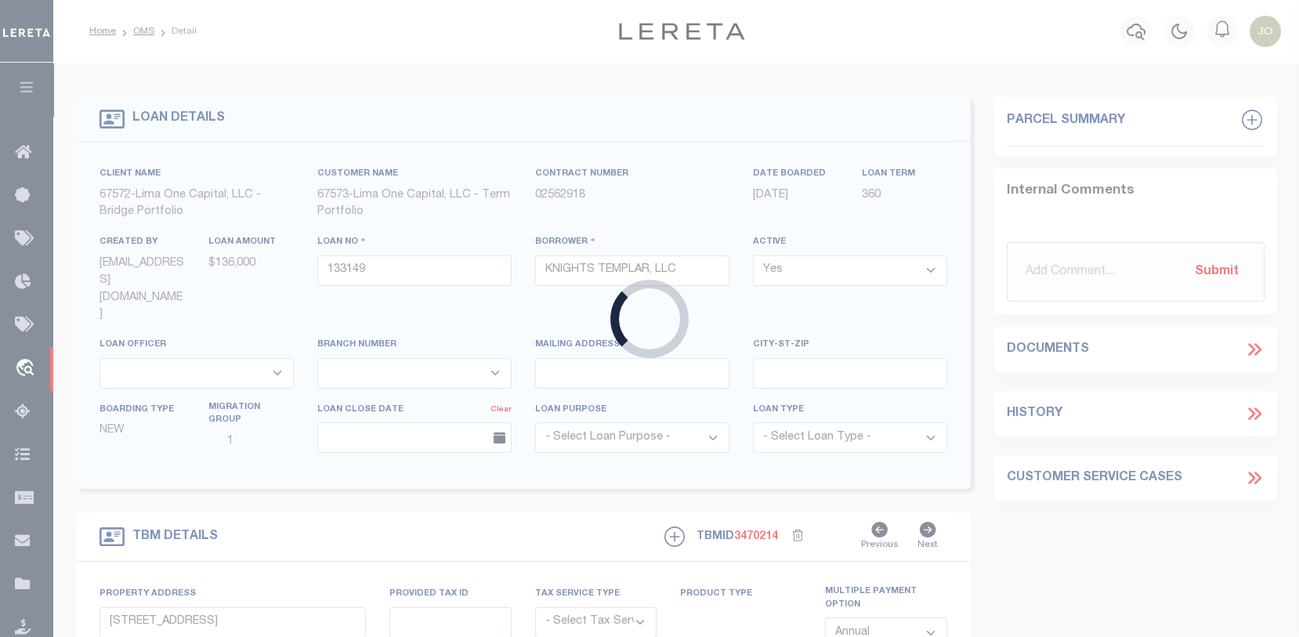
type input "NY"
type textarea "SEE FILE31013 1APL"
type textarea "Compare"
select select "4"
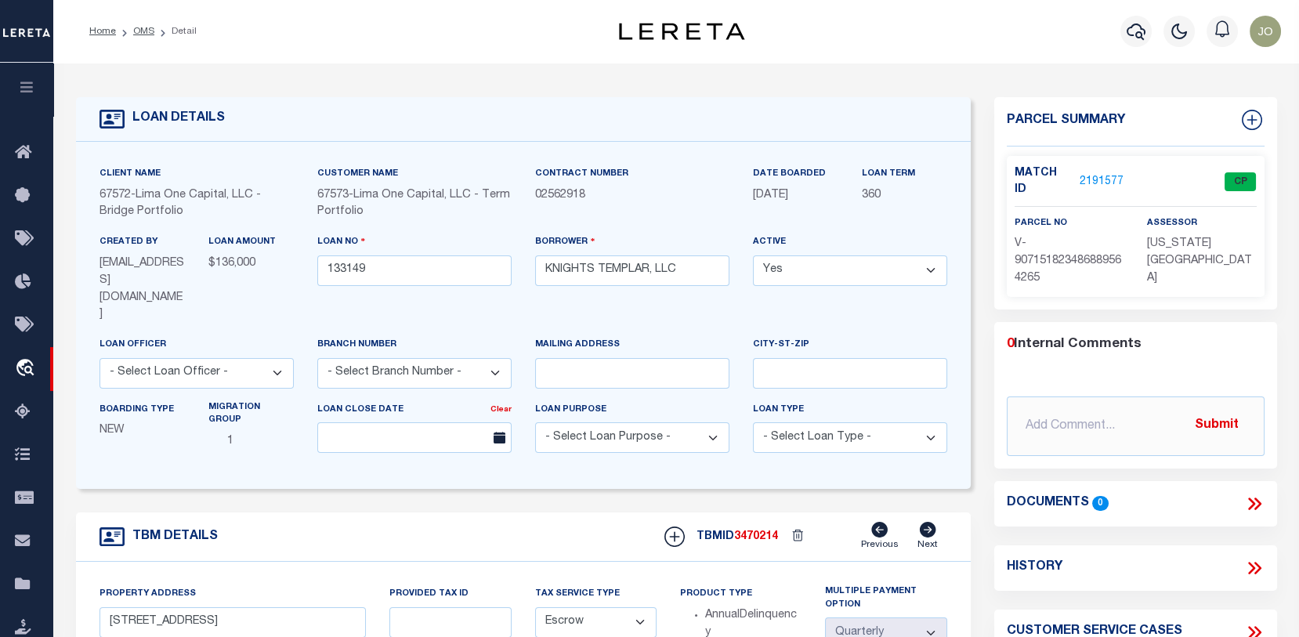
click at [1097, 174] on link "2191577" at bounding box center [1102, 182] width 44 height 16
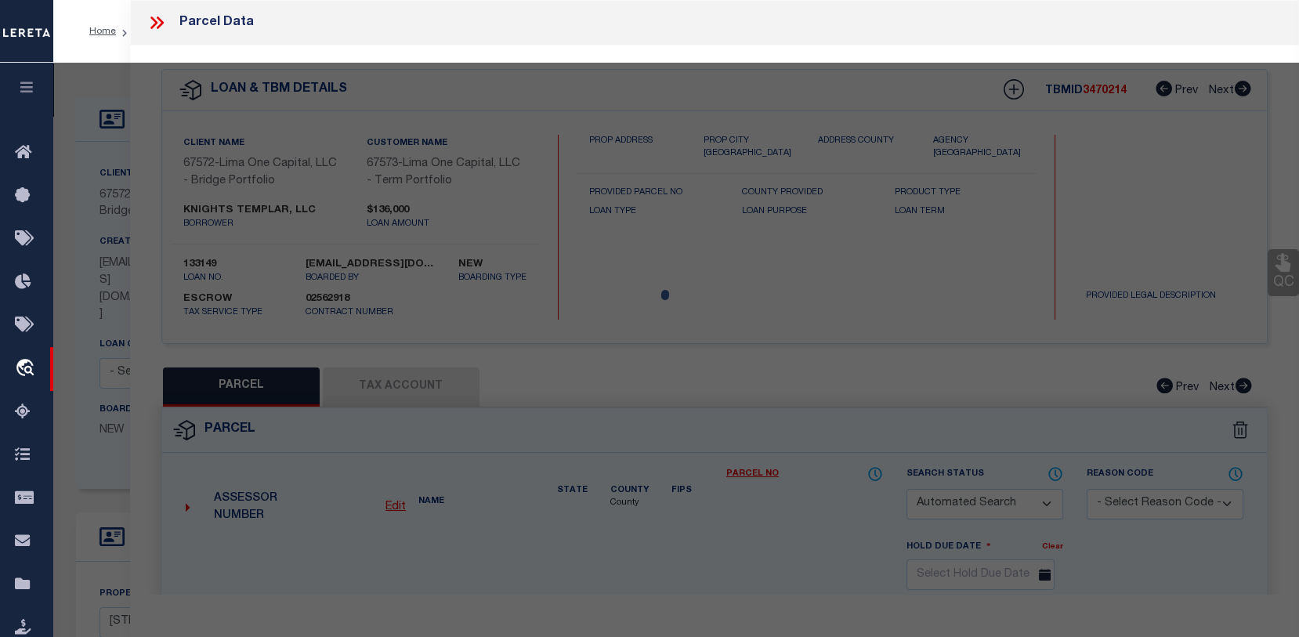
checkbox input "false"
select select "CP"
type input "[STREET_ADDRESS]"
checkbox input "false"
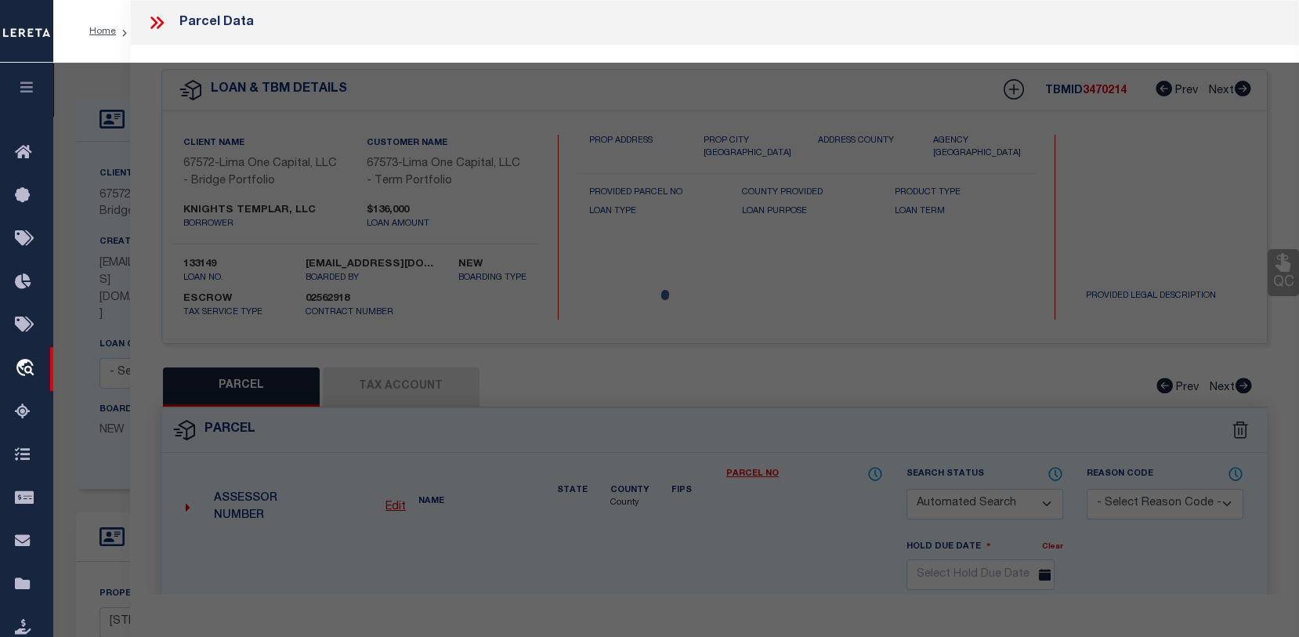
type input "[PERSON_NAME] NY 13783"
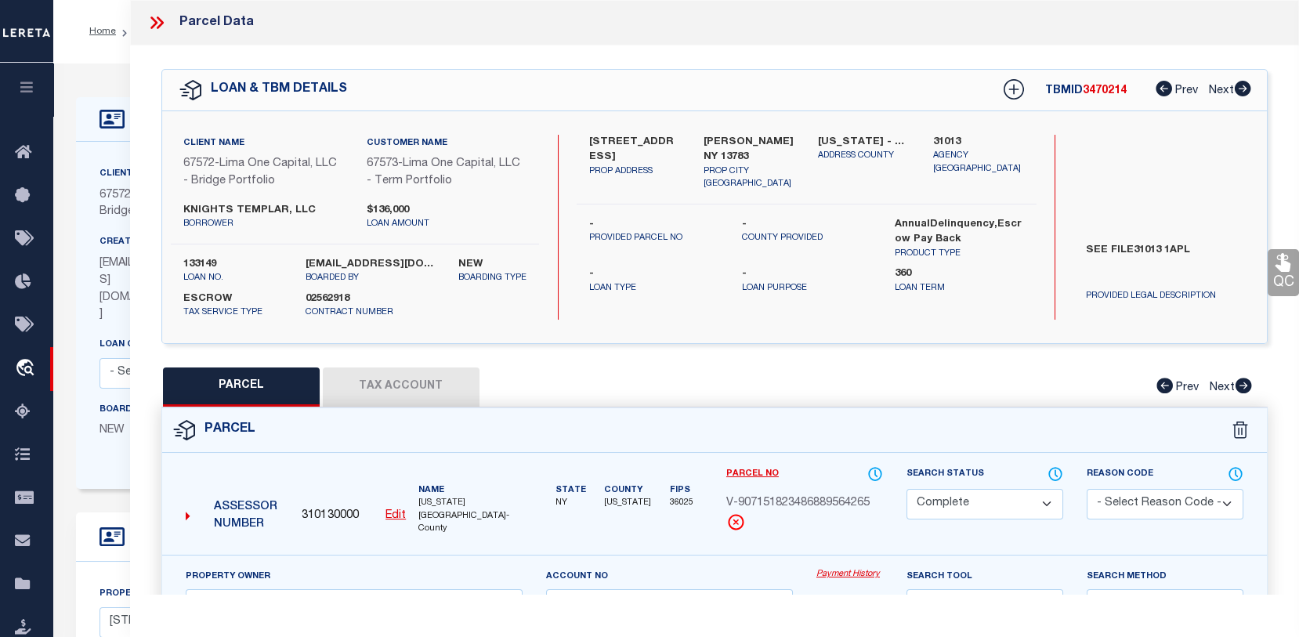
click at [408, 407] on button "Tax Account" at bounding box center [401, 387] width 157 height 39
select select "100"
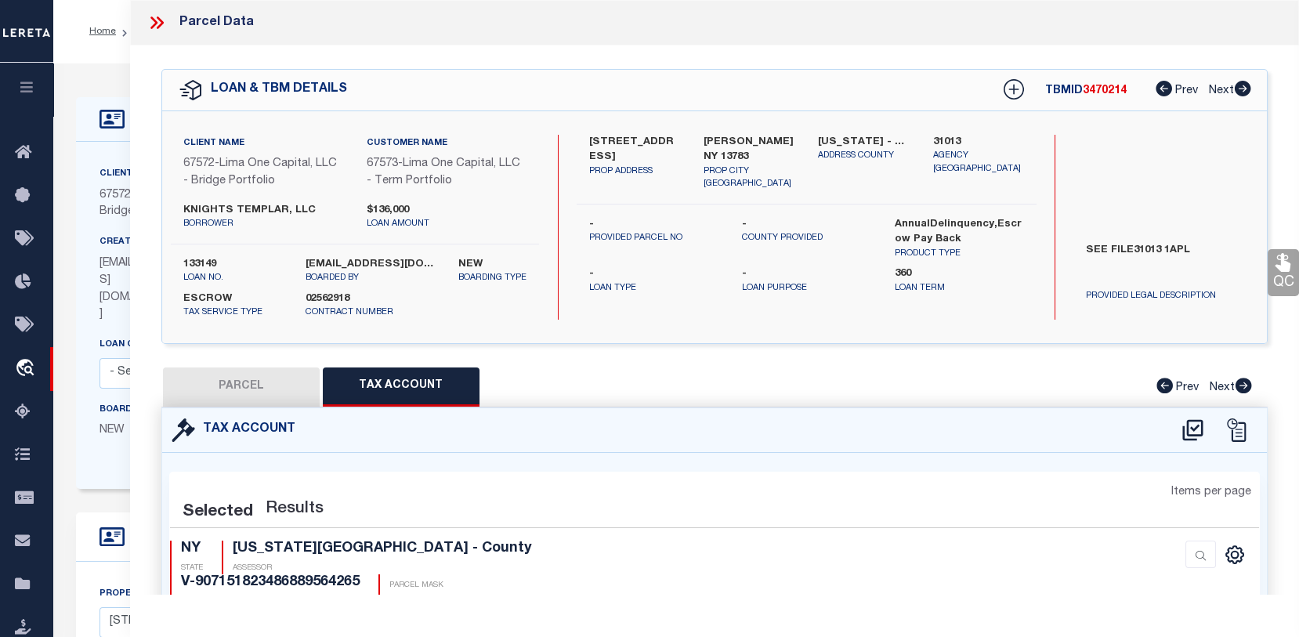
select select "100"
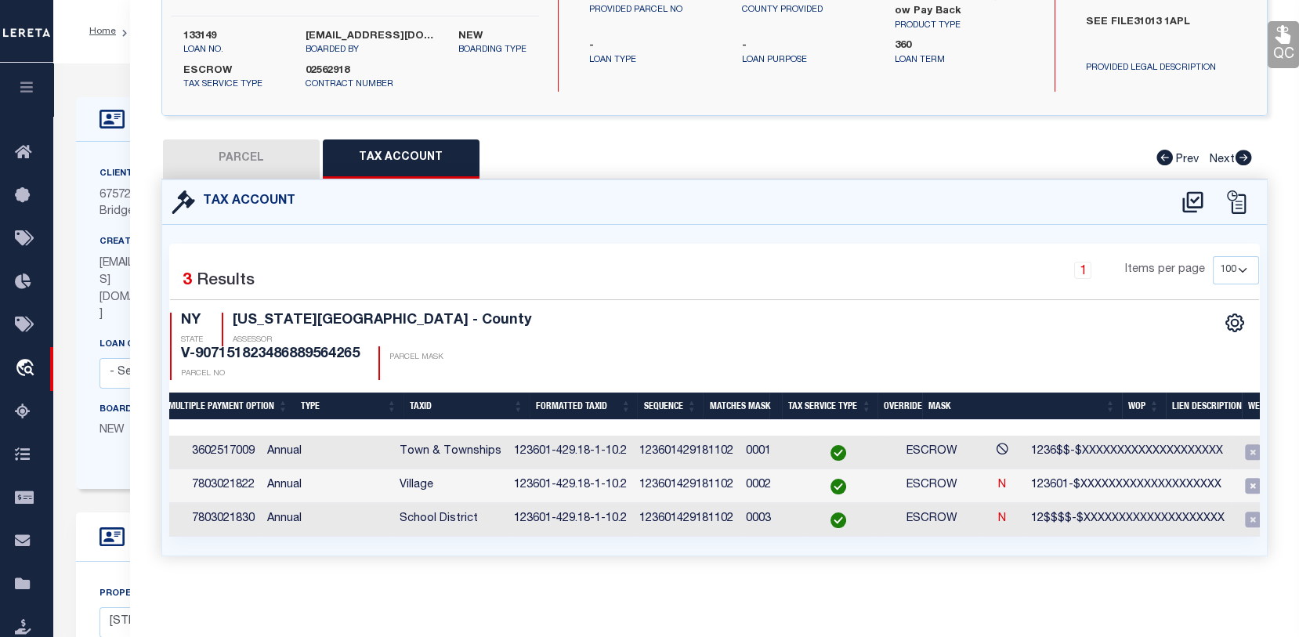
scroll to position [0, 273]
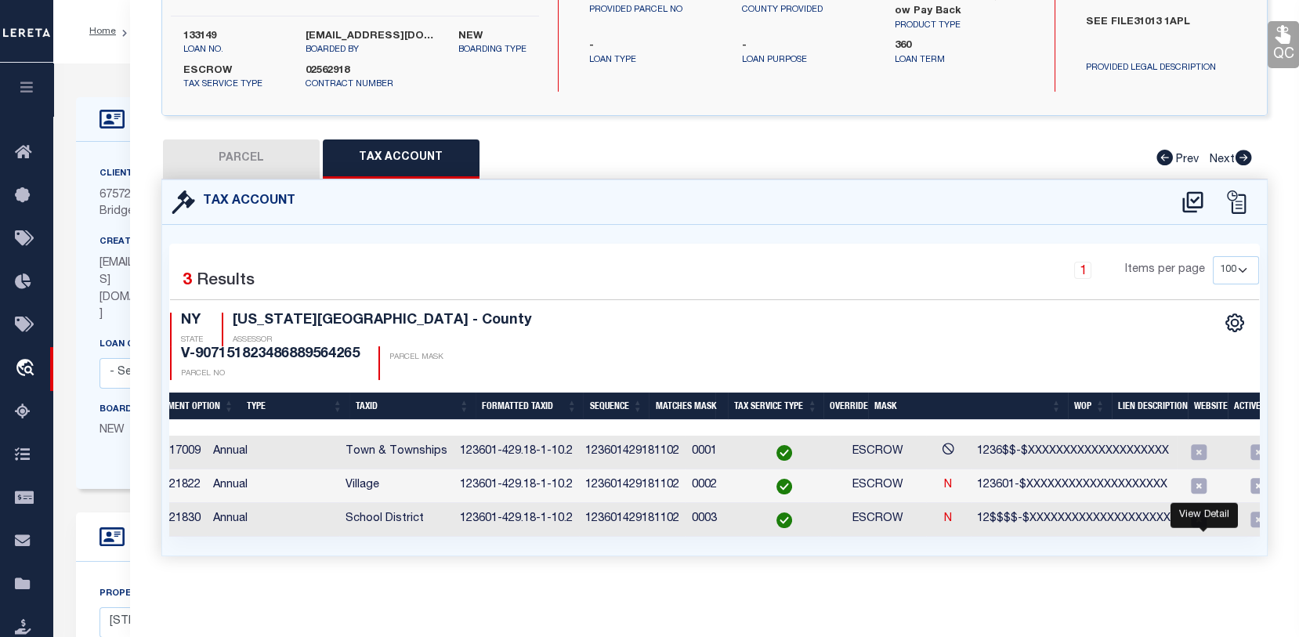
click at [1305, 512] on icon "" at bounding box center [1313, 520] width 16 height 16
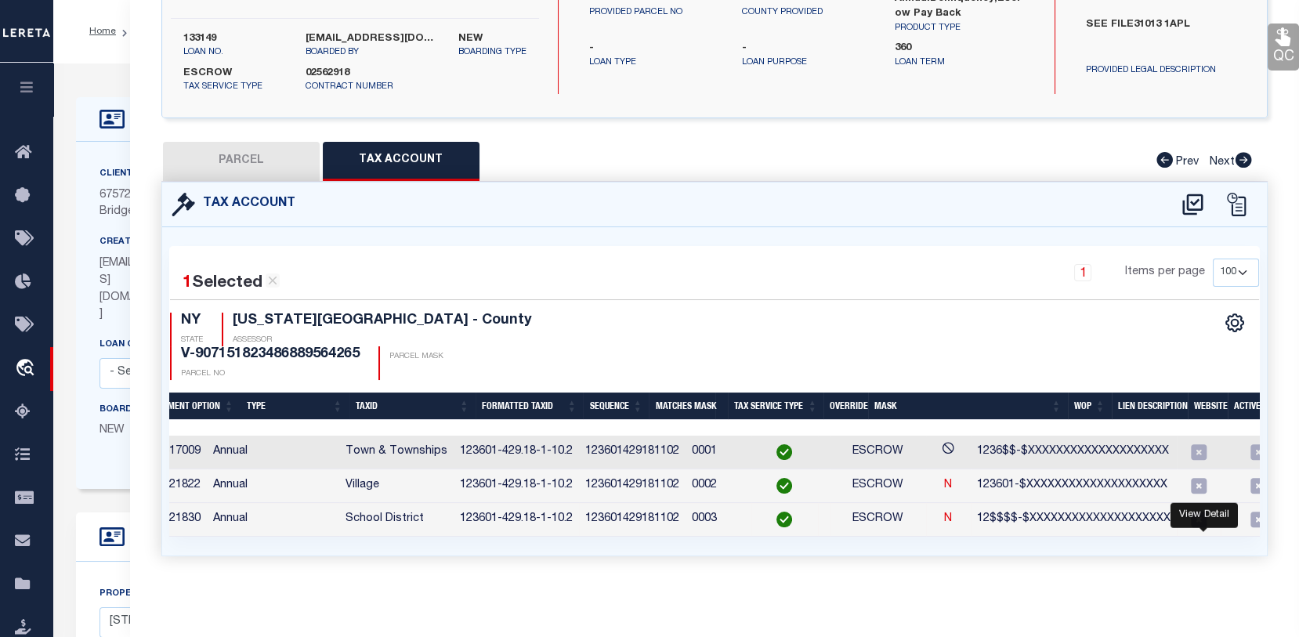
scroll to position [230, 0]
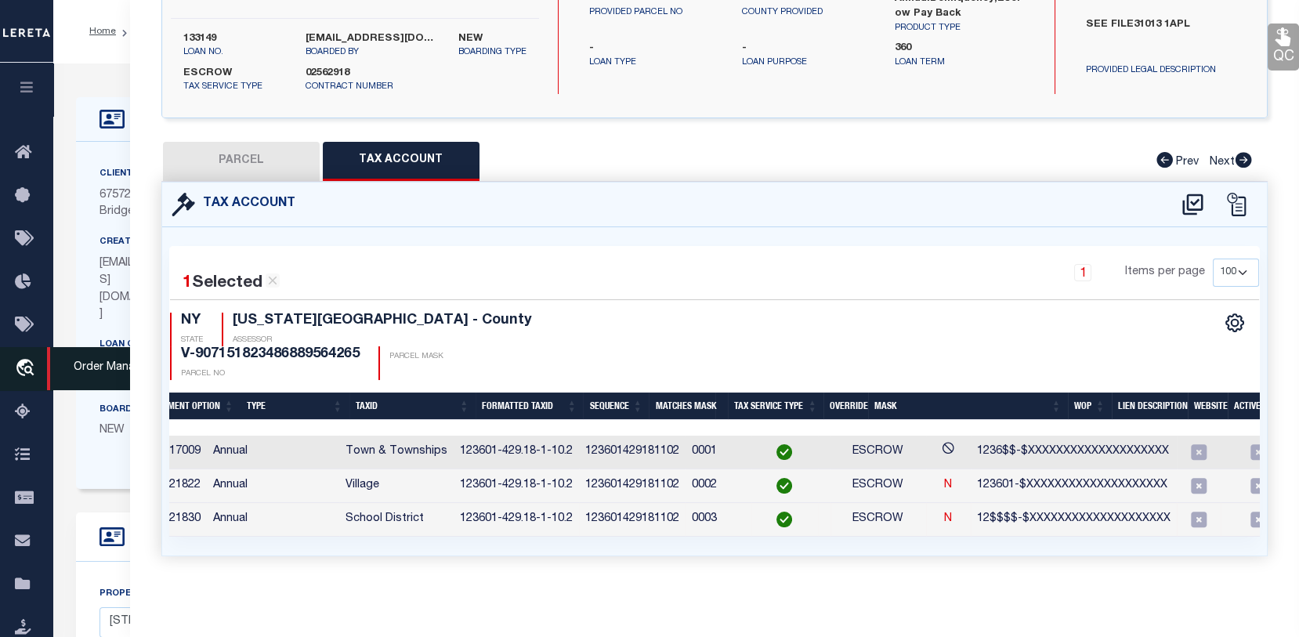
click at [53, 351] on span "Order Management System" at bounding box center [142, 368] width 191 height 43
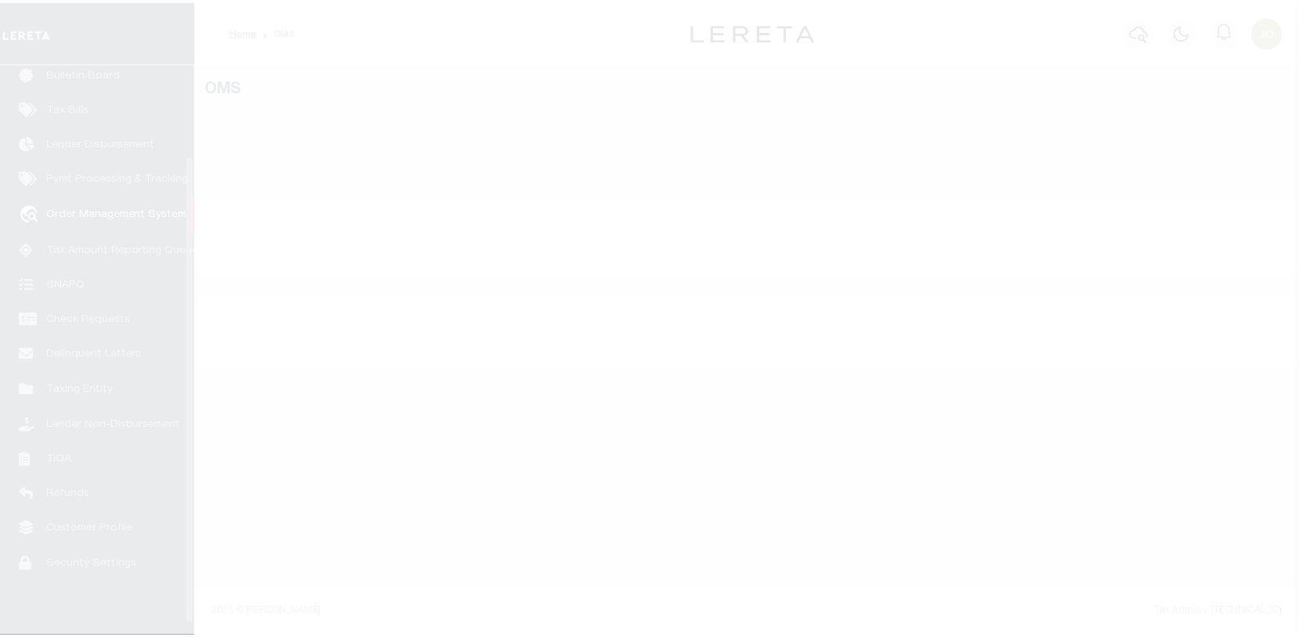
scroll to position [114, 0]
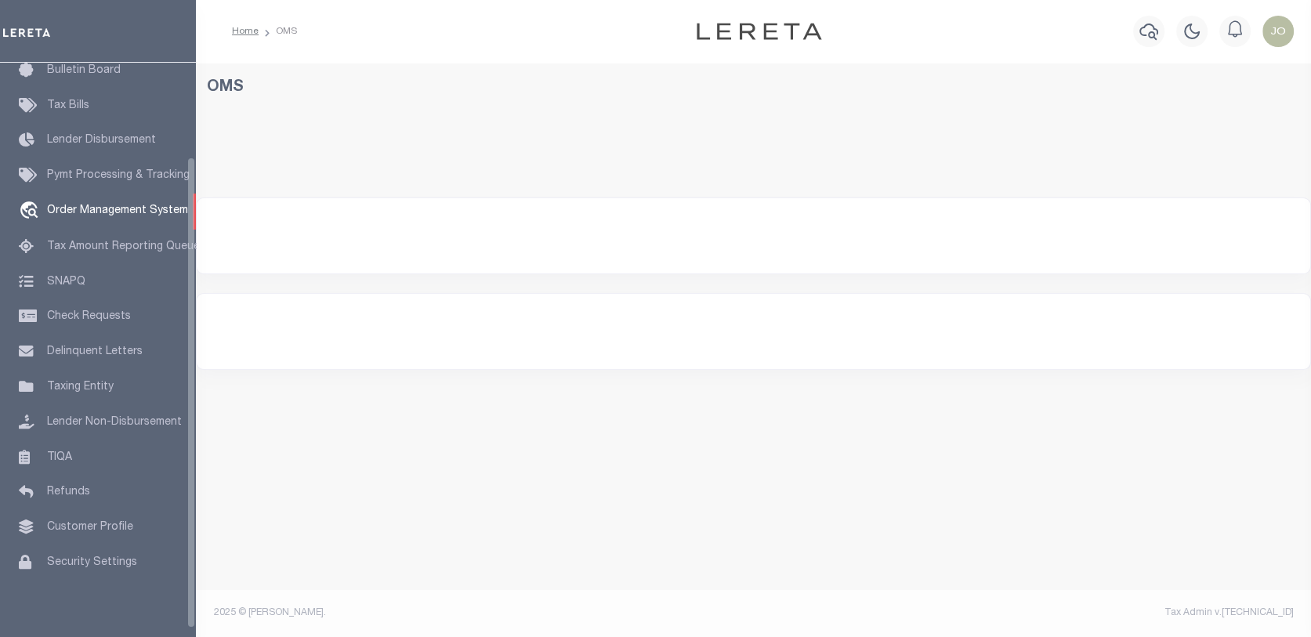
select select "200"
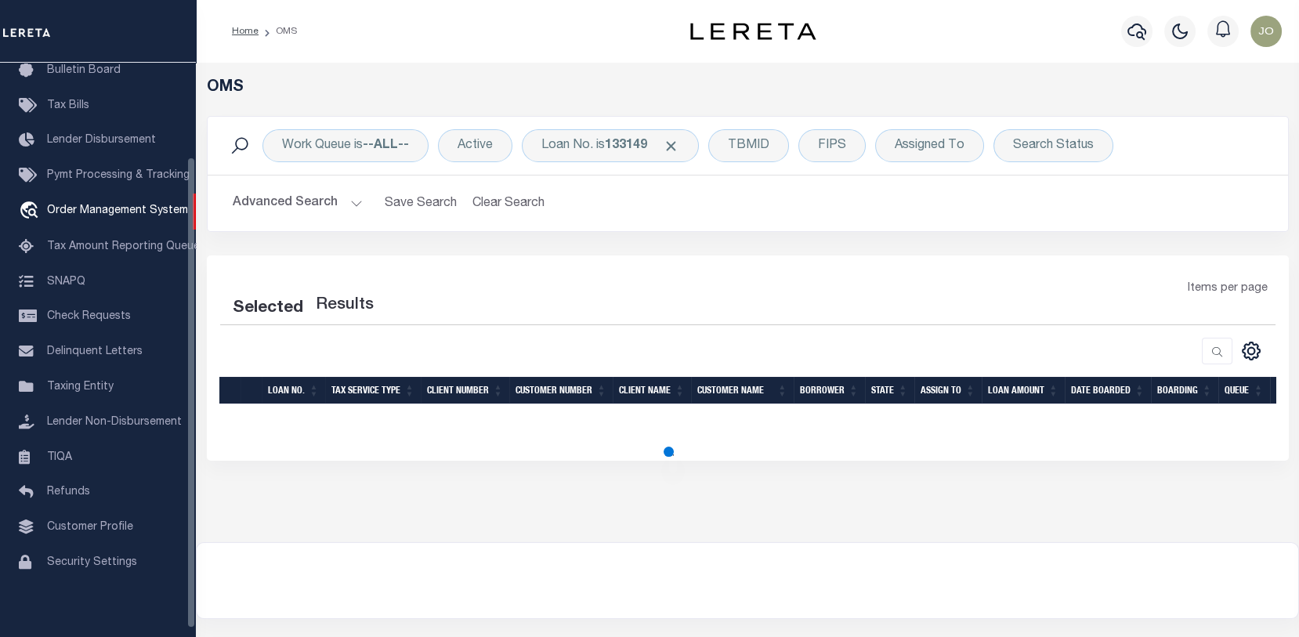
select select "200"
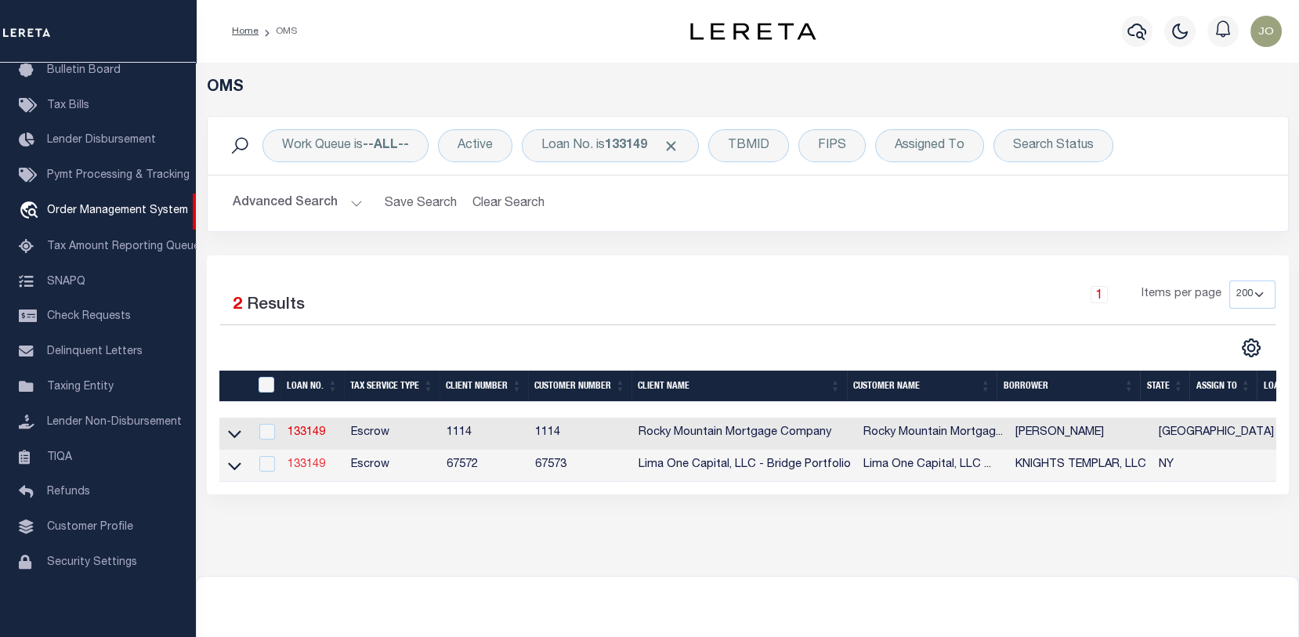
click at [318, 465] on link "133149" at bounding box center [307, 464] width 38 height 11
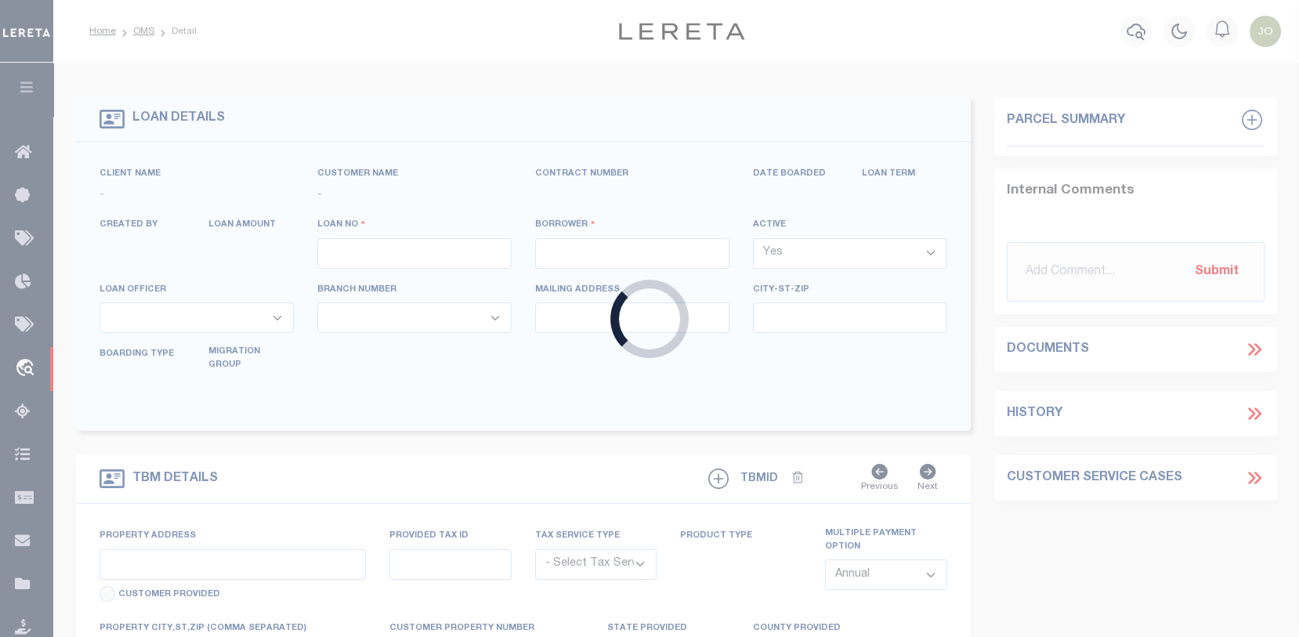
type input "133149"
type input "KNIGHTS TEMPLAR, LLC"
select select
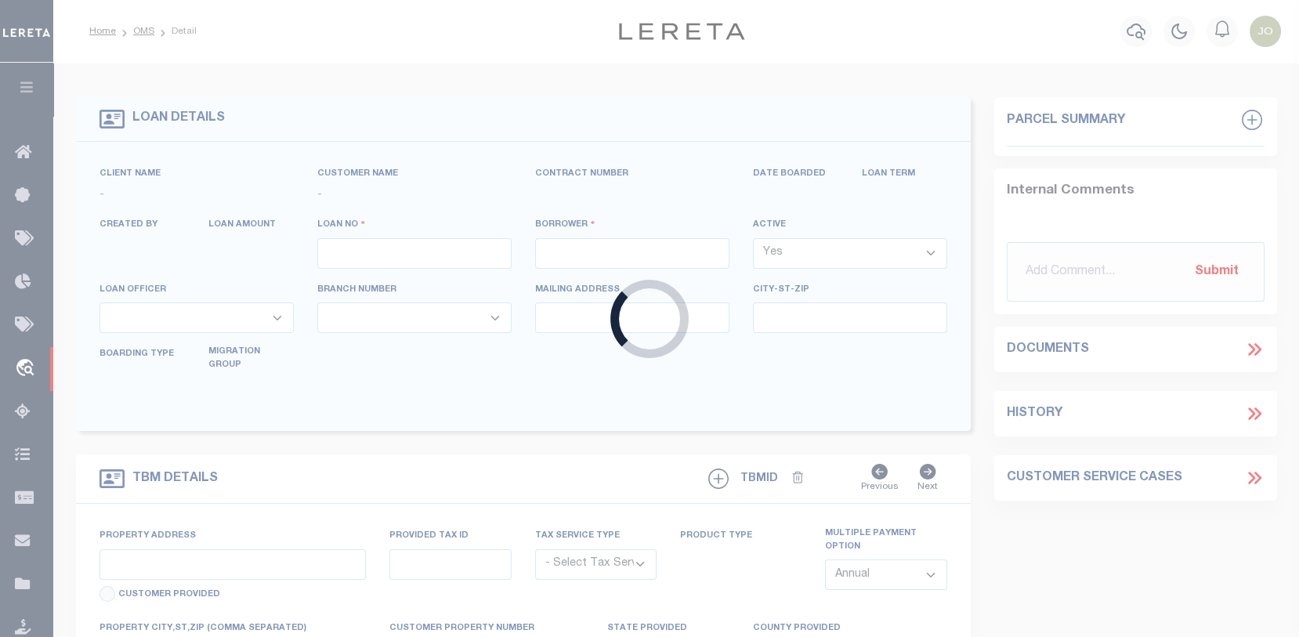
select select
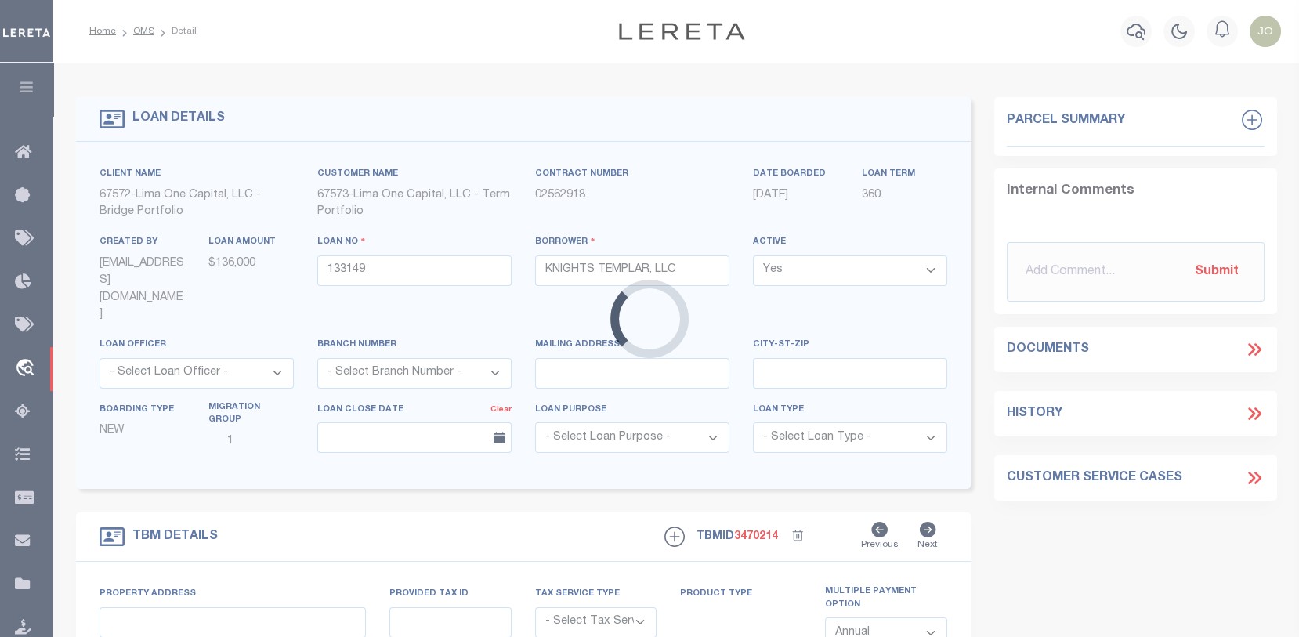
type input "[STREET_ADDRESS]"
radio input "true"
select select "Escrow"
type input "[PERSON_NAME] NY 13783"
type input "133149-1"
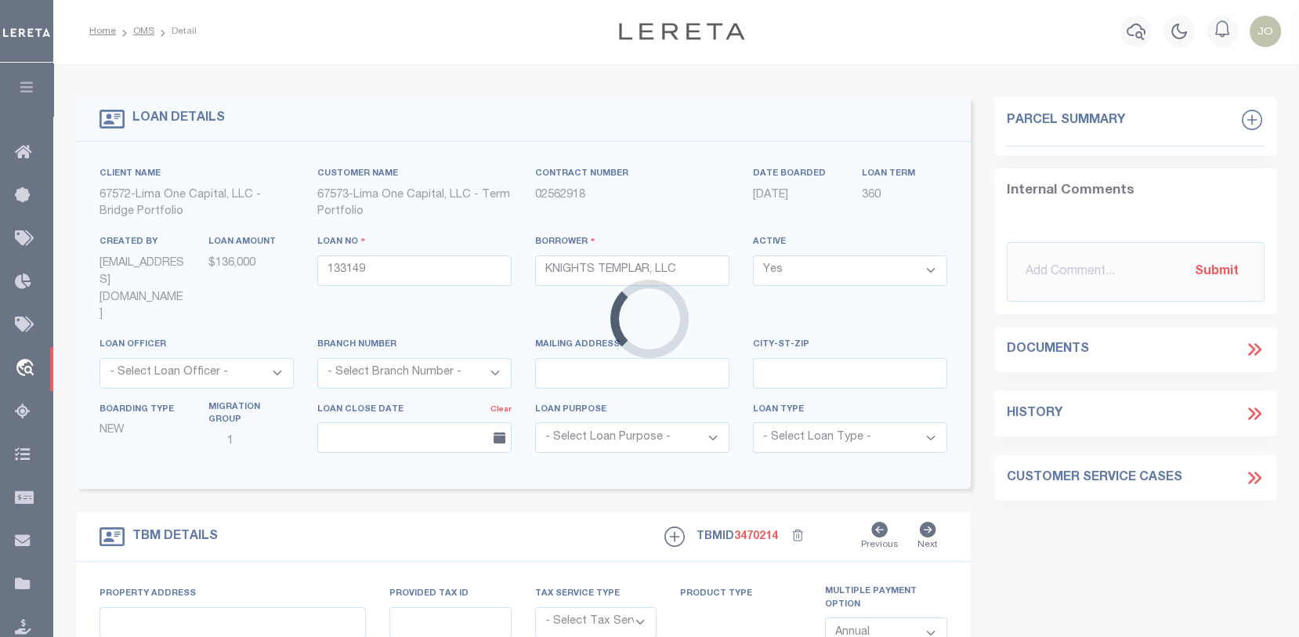
type input "NY"
type textarea "SEE FILE31013 1APL"
type textarea "Compare"
select select "4"
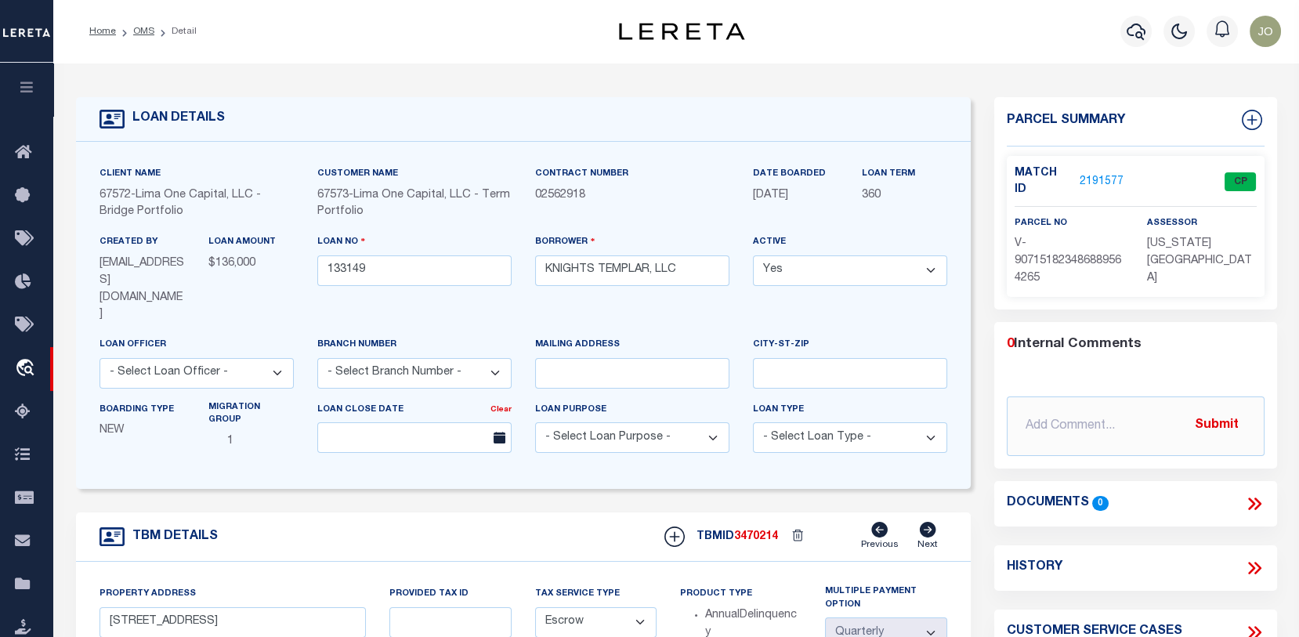
click at [1096, 173] on p "2191577" at bounding box center [1102, 181] width 44 height 17
click at [1095, 178] on link "2191577" at bounding box center [1102, 182] width 44 height 16
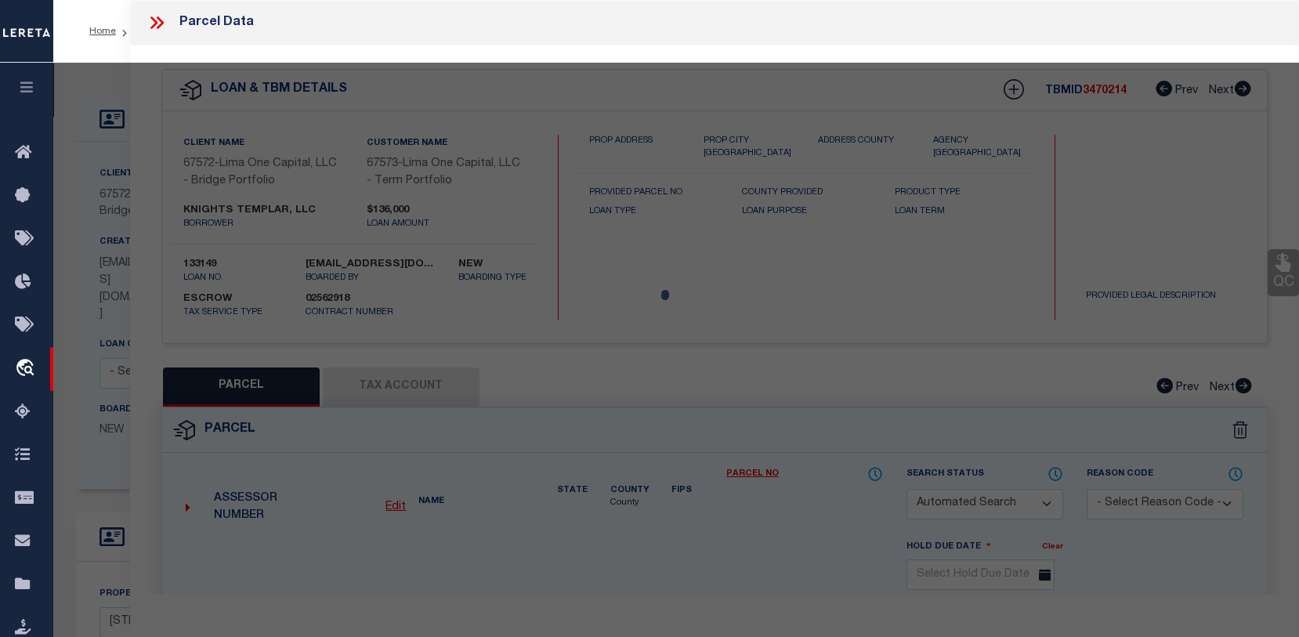
checkbox input "false"
select select "CP"
type input "[STREET_ADDRESS]"
checkbox input "false"
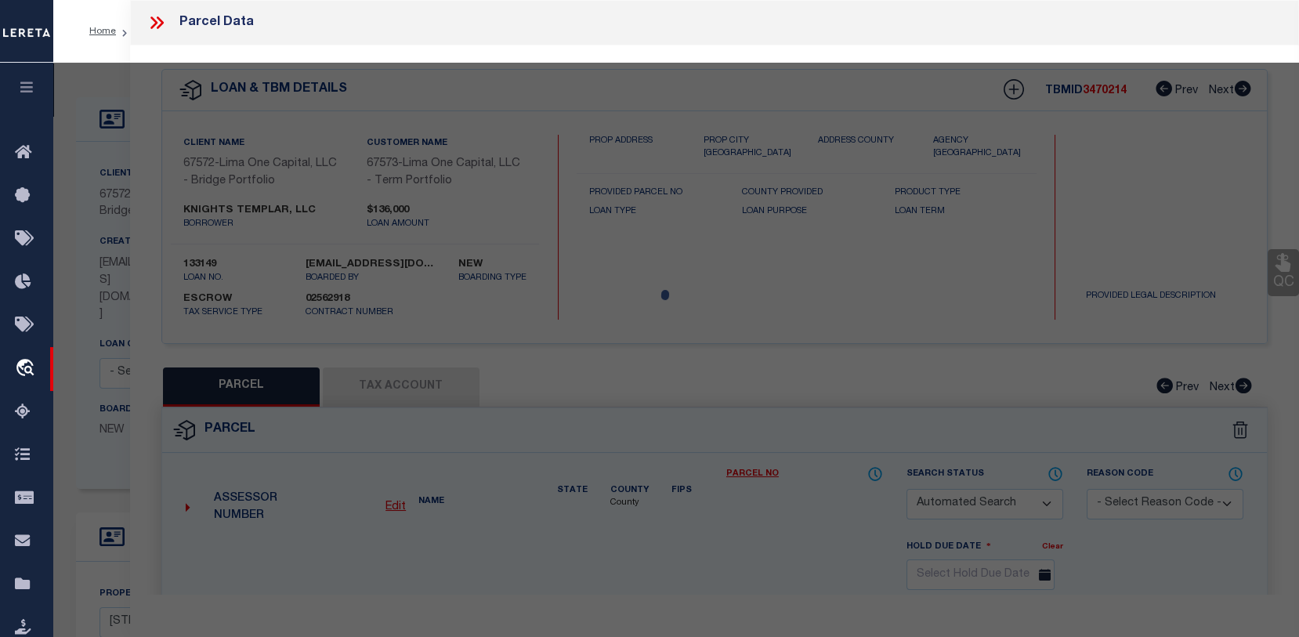
type input "[PERSON_NAME] NY 13783"
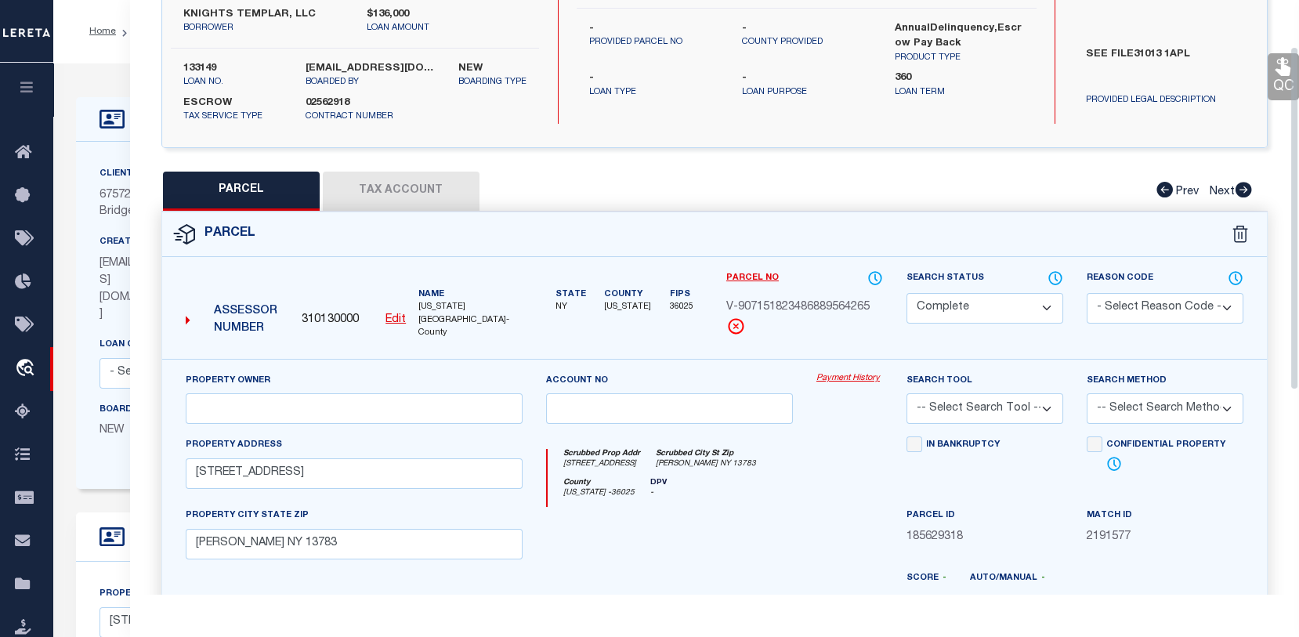
scroll to position [78, 0]
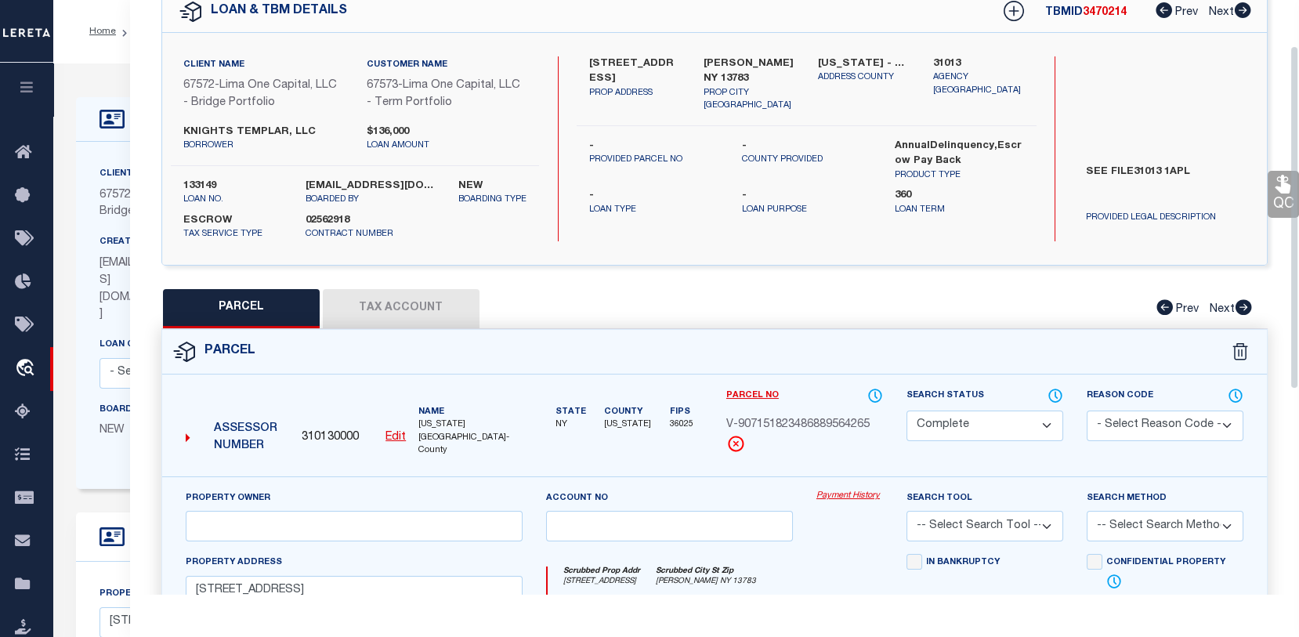
click at [398, 317] on button "Tax Account" at bounding box center [401, 308] width 157 height 39
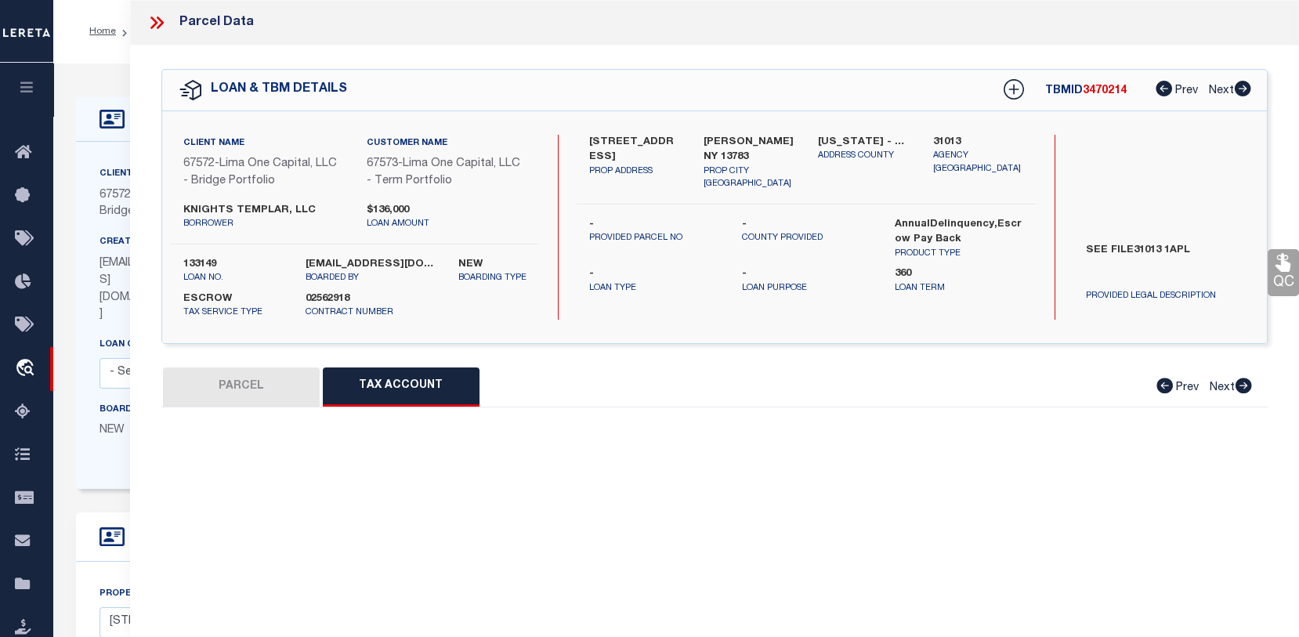
scroll to position [0, 0]
select select "100"
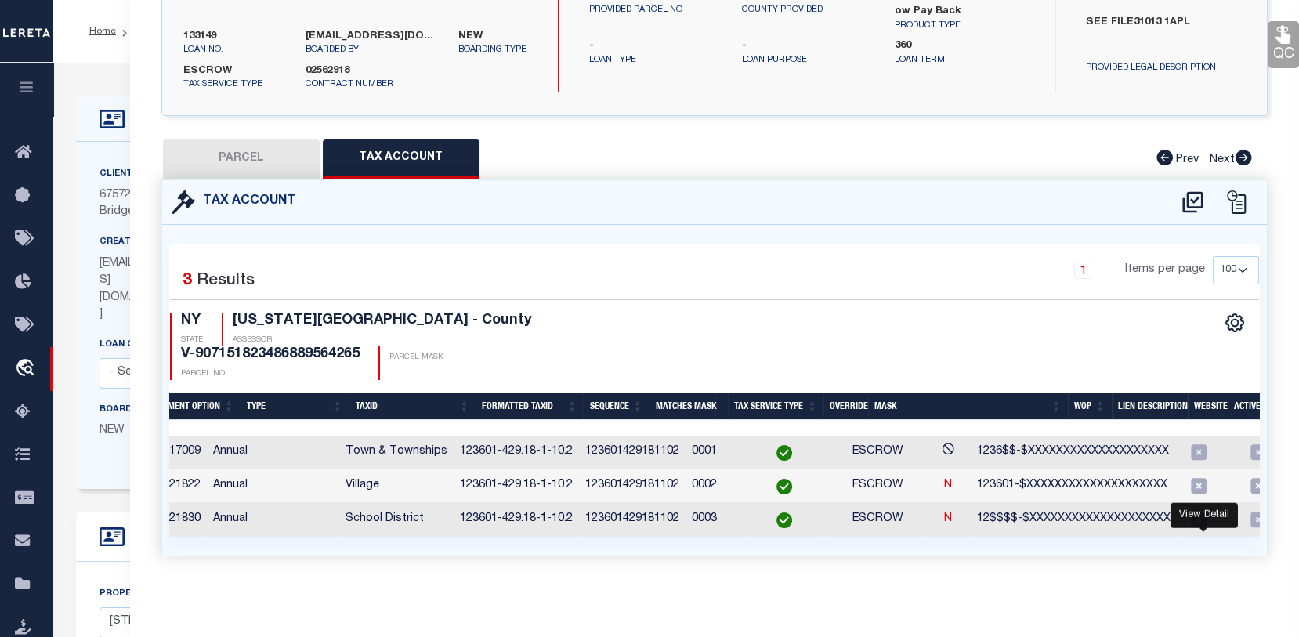
click at [1305, 512] on icon "" at bounding box center [1313, 520] width 16 height 16
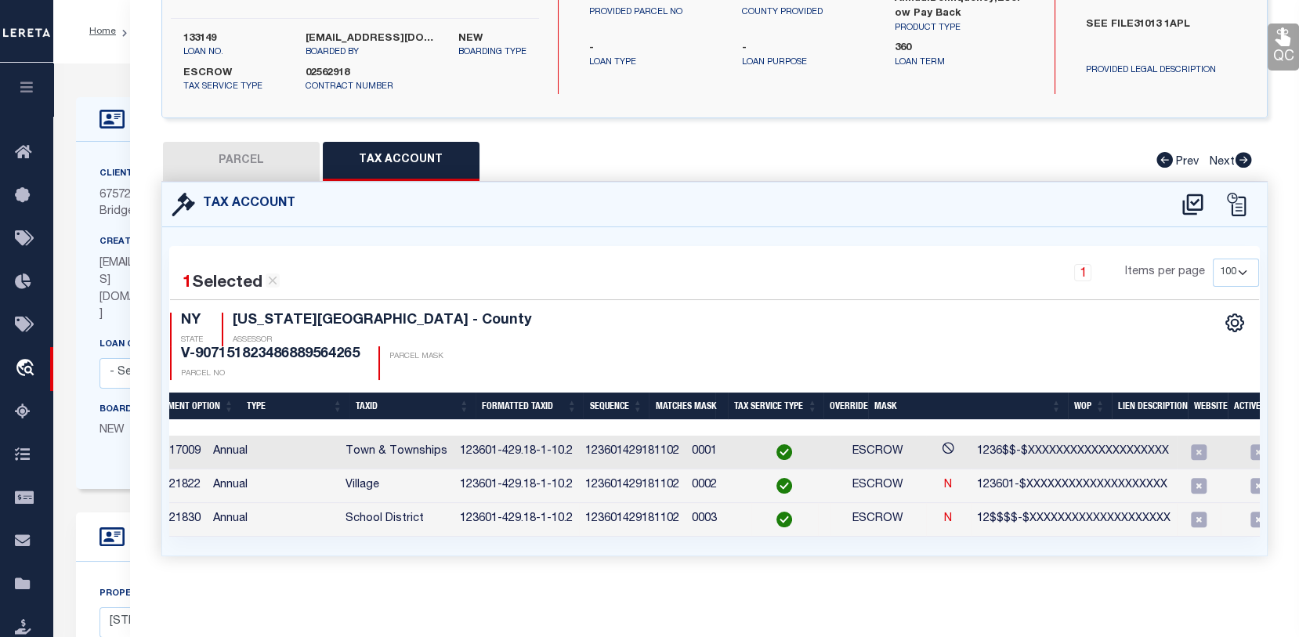
scroll to position [230, 0]
click at [82, 435] on div "Client Name 67572 - Lima One Capital, LLC - Bridge Portfolio Customer Name 6757…" at bounding box center [523, 315] width 895 height 347
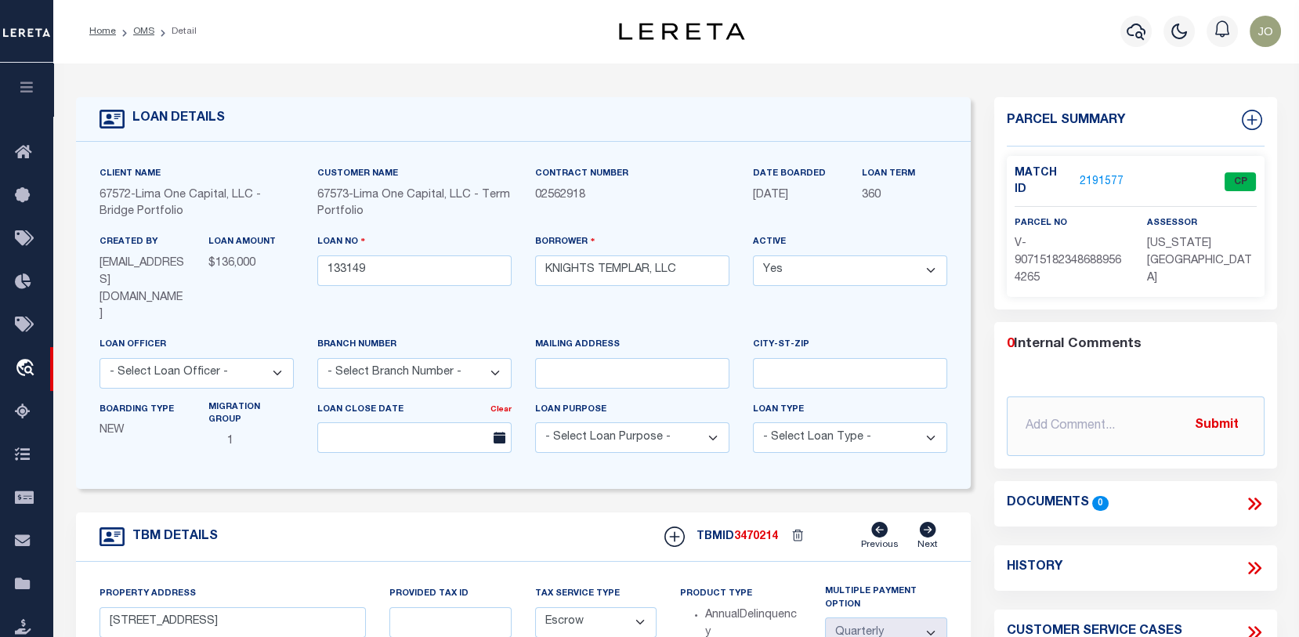
click at [1109, 175] on link "2191577" at bounding box center [1102, 182] width 44 height 16
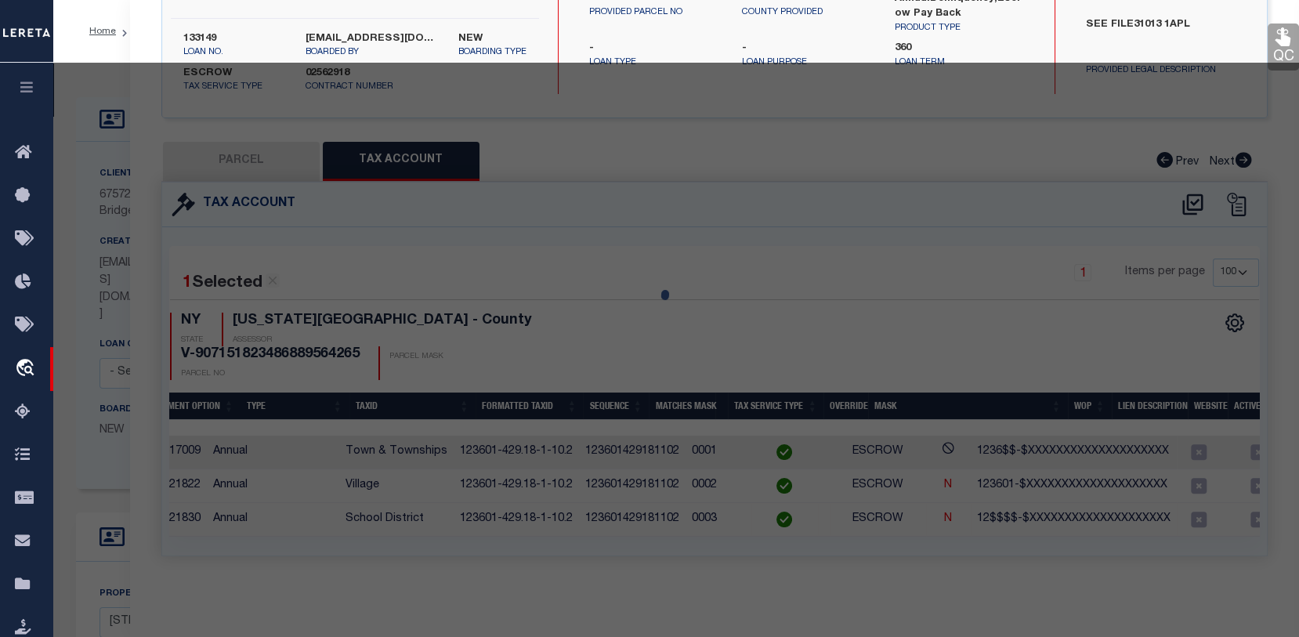
select select "AS"
checkbox input "false"
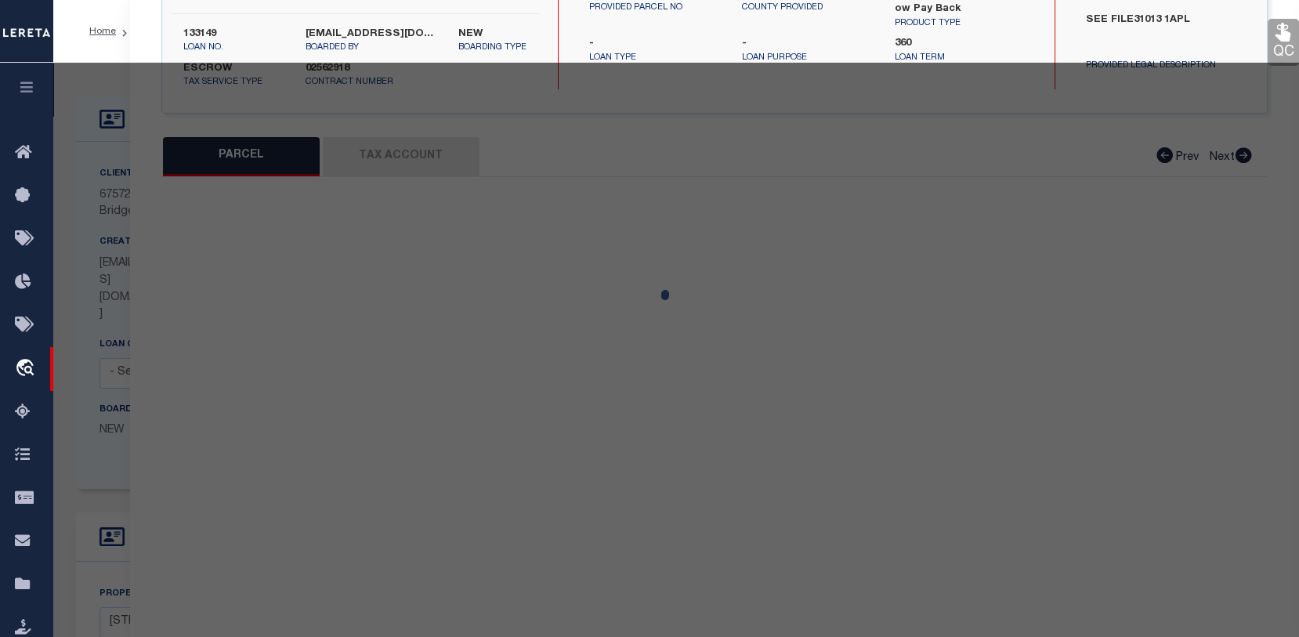
select select "CP"
type input "[STREET_ADDRESS]"
checkbox input "false"
type input "[PERSON_NAME] NY 13783"
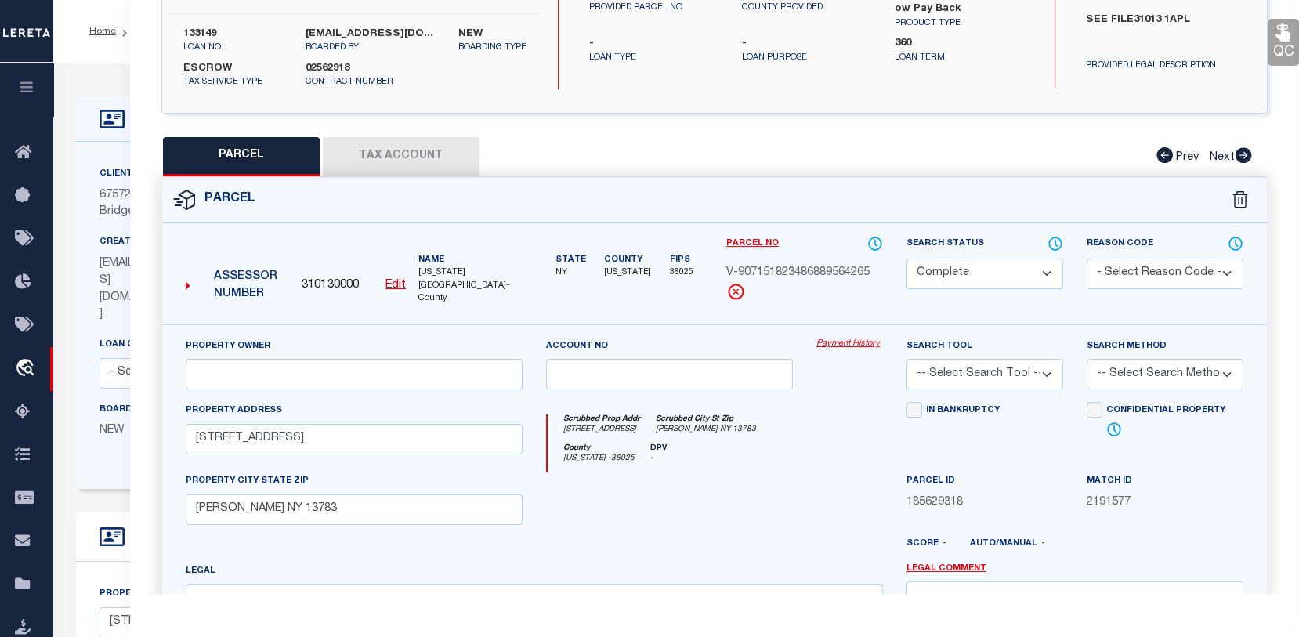
click at [862, 342] on link "Payment History" at bounding box center [849, 344] width 67 height 13
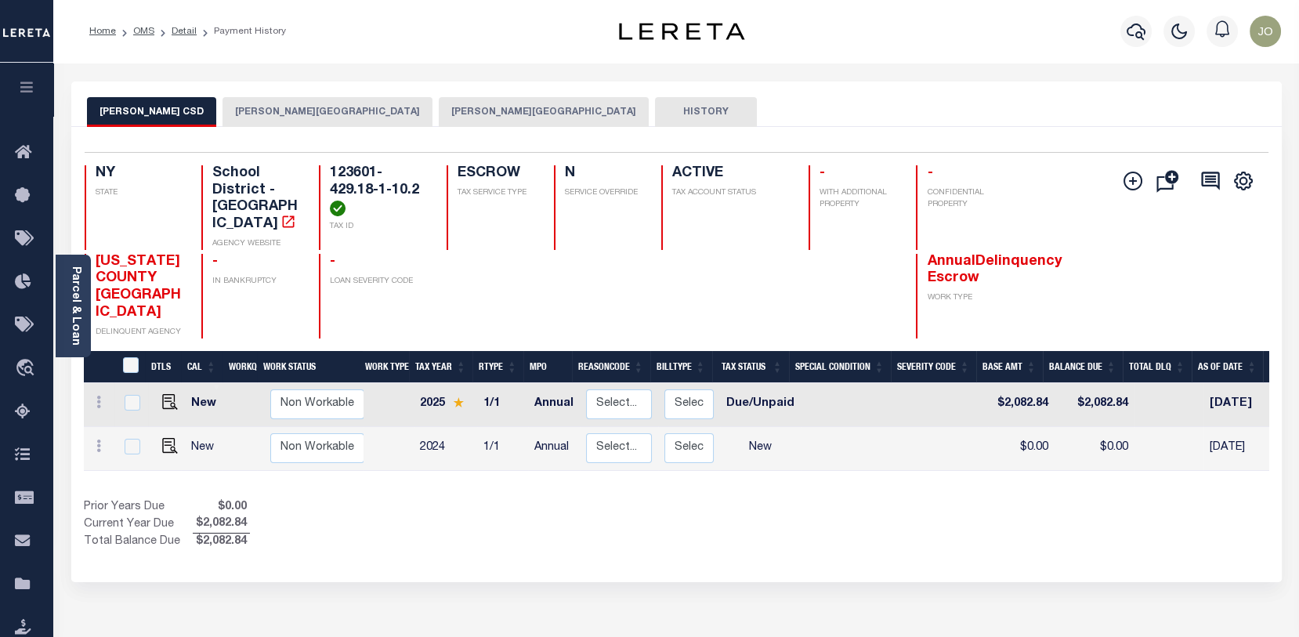
click at [655, 107] on button "HISTORY" at bounding box center [706, 112] width 102 height 30
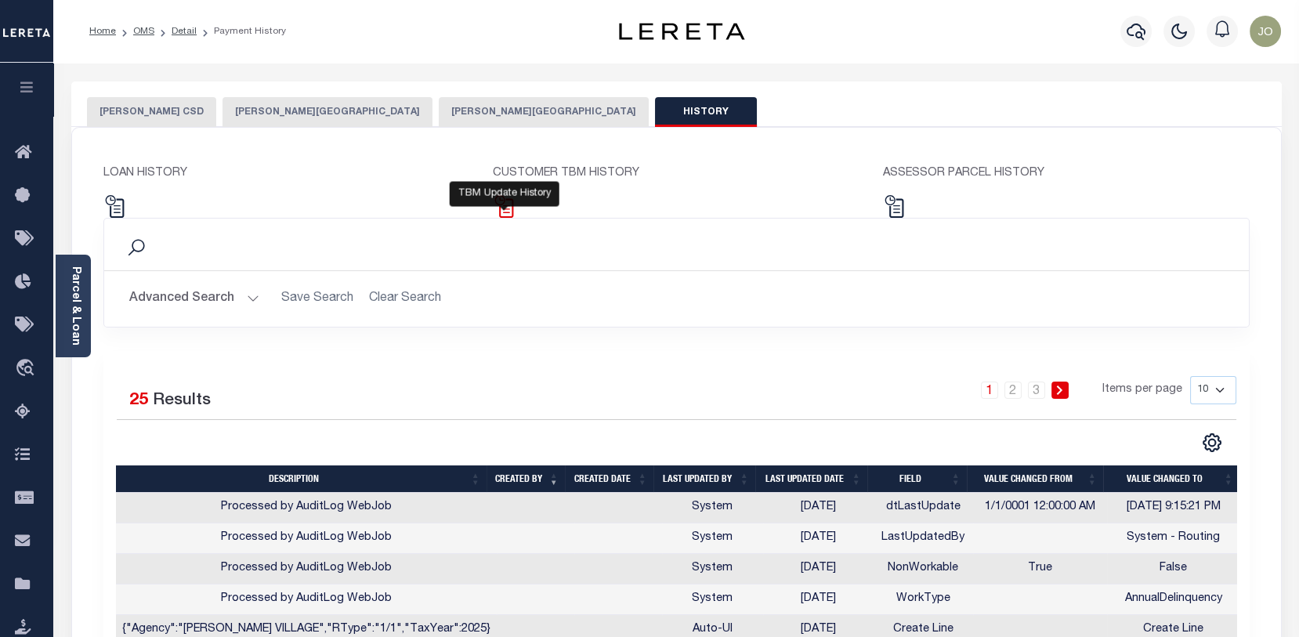
click at [501, 200] on img at bounding box center [504, 206] width 23 height 23
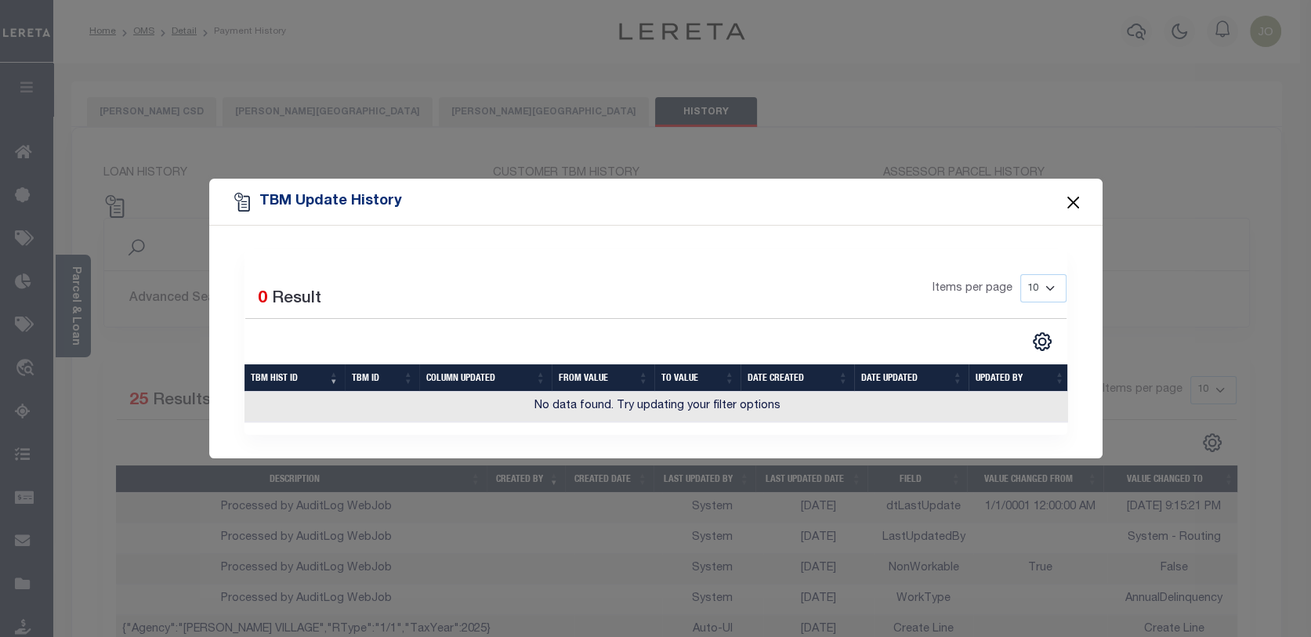
click at [1072, 201] on button "Close" at bounding box center [1073, 202] width 20 height 20
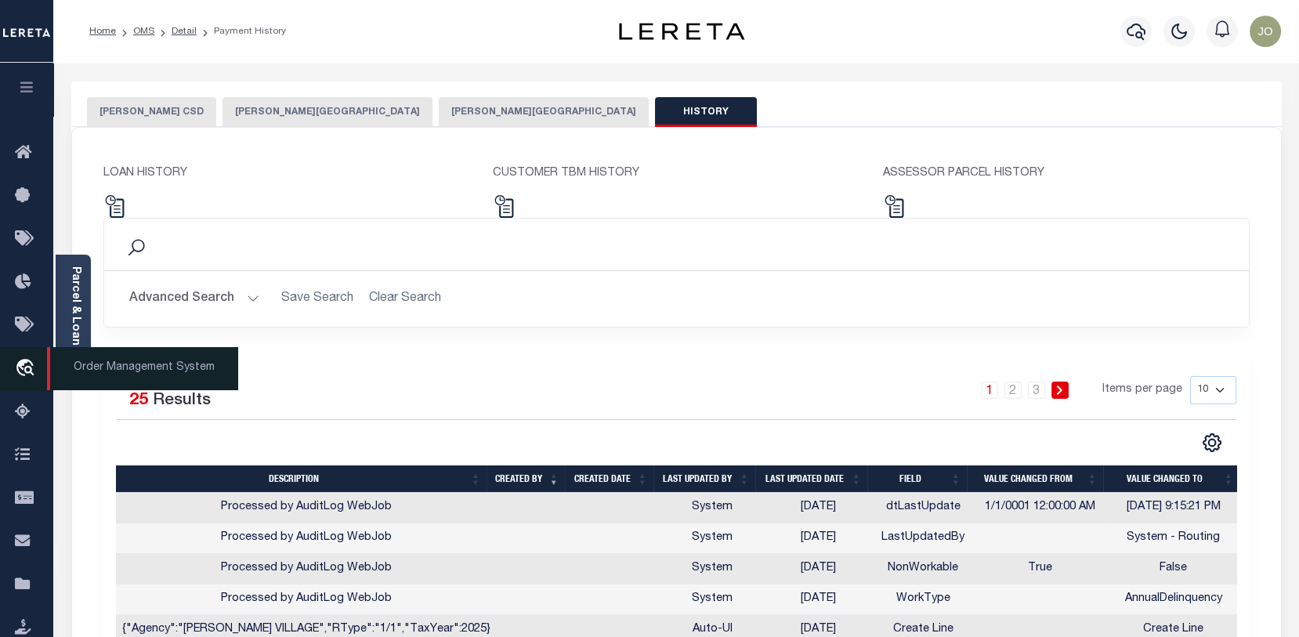
click at [22, 362] on icon "travel_explore" at bounding box center [27, 369] width 25 height 20
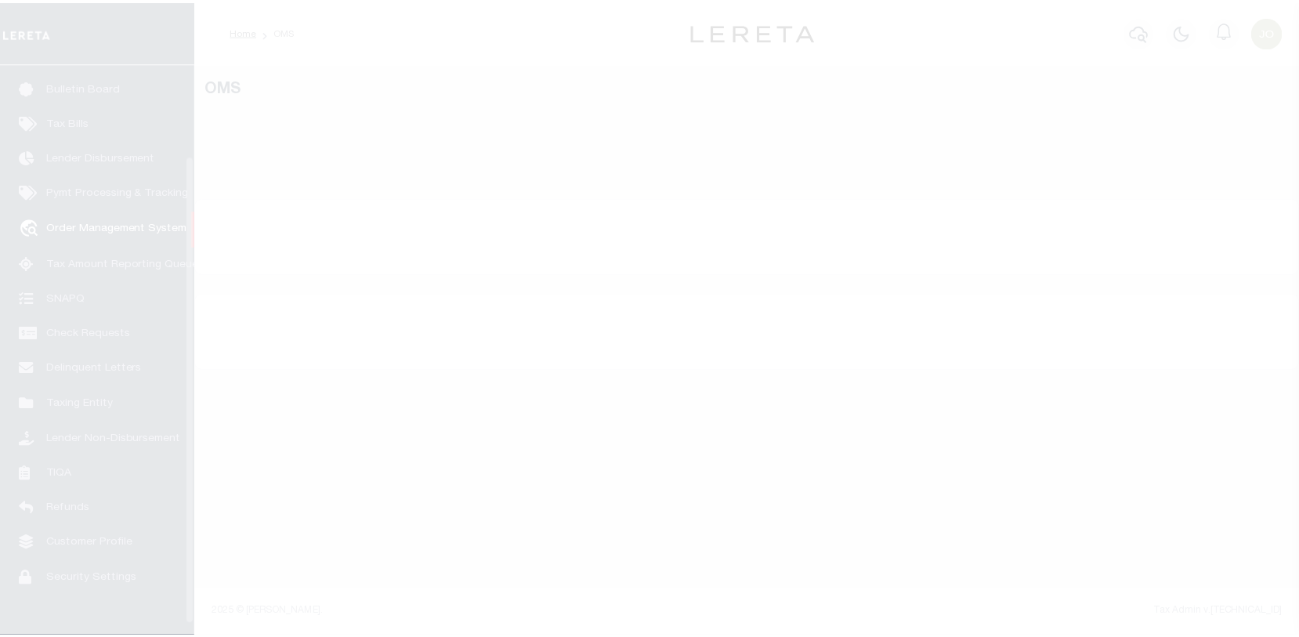
scroll to position [114, 0]
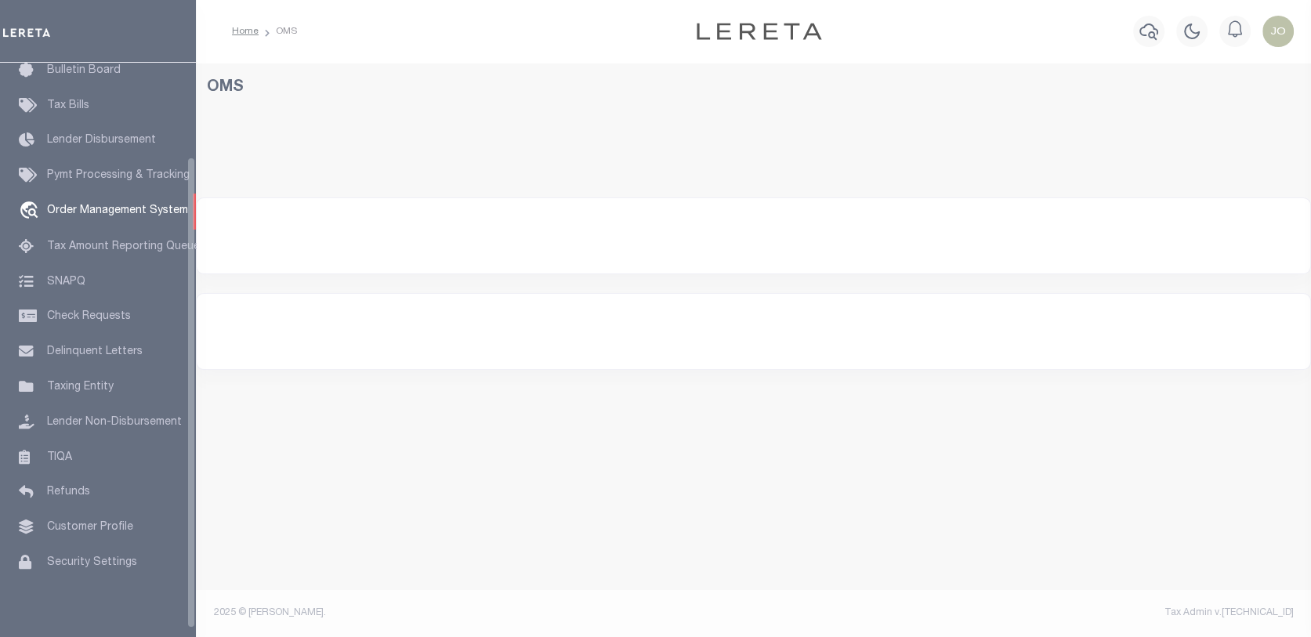
select select "200"
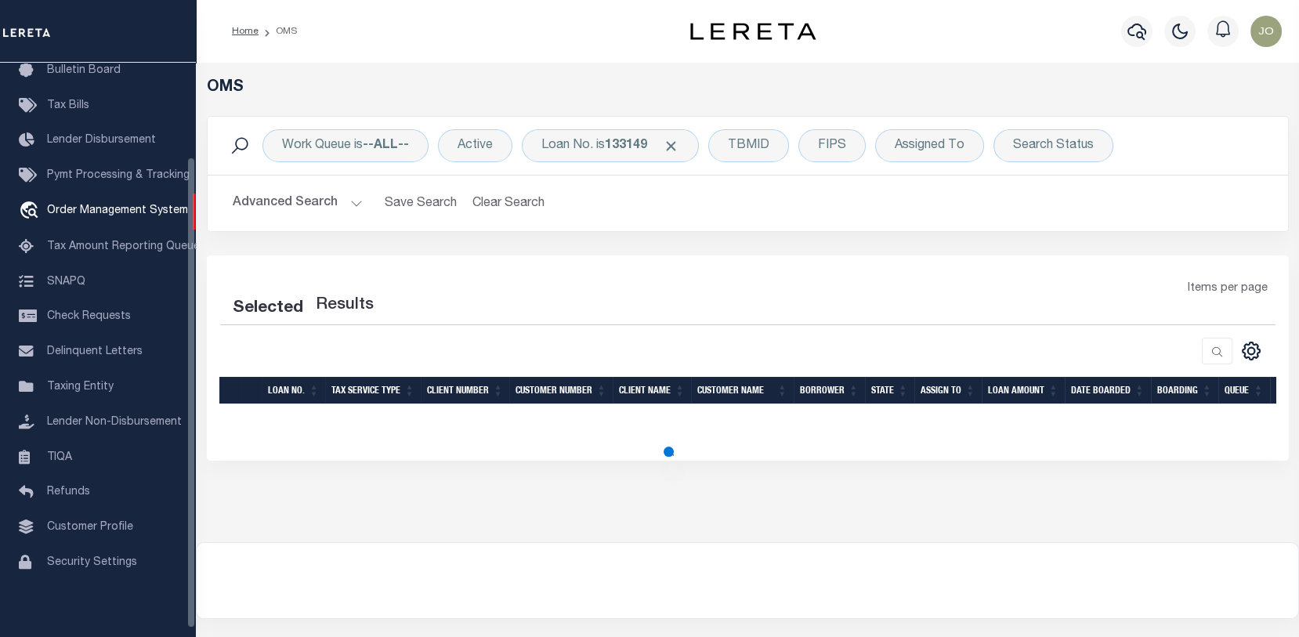
select select "200"
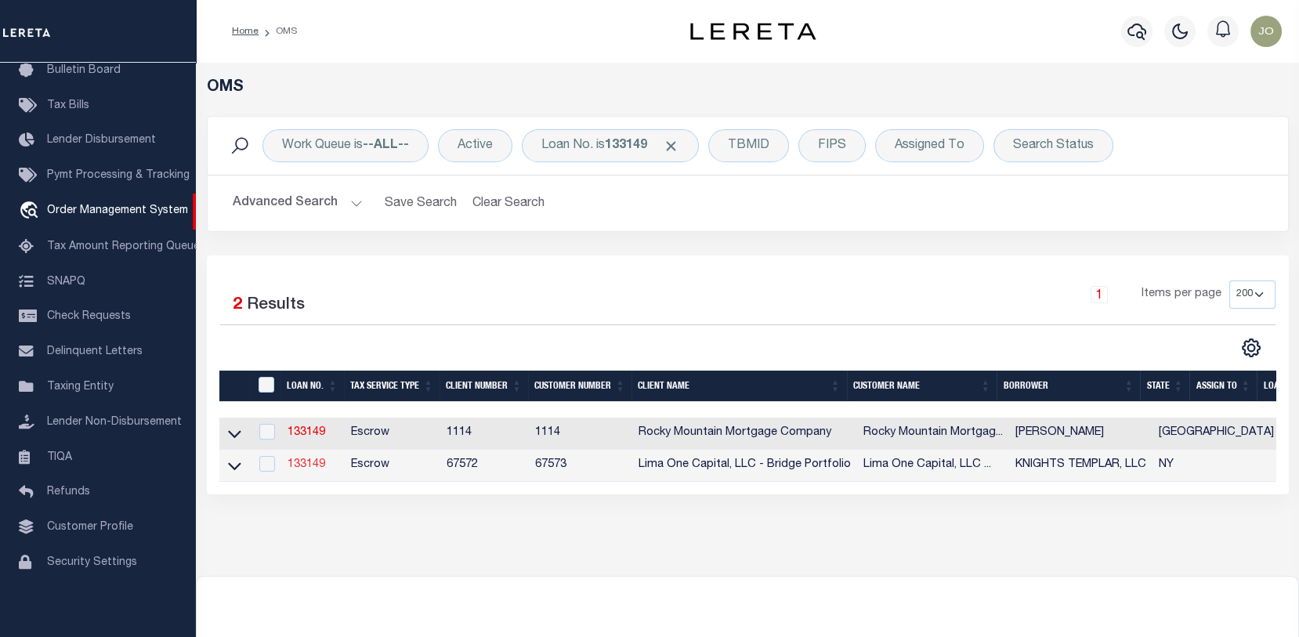
click at [302, 462] on link "133149" at bounding box center [307, 464] width 38 height 11
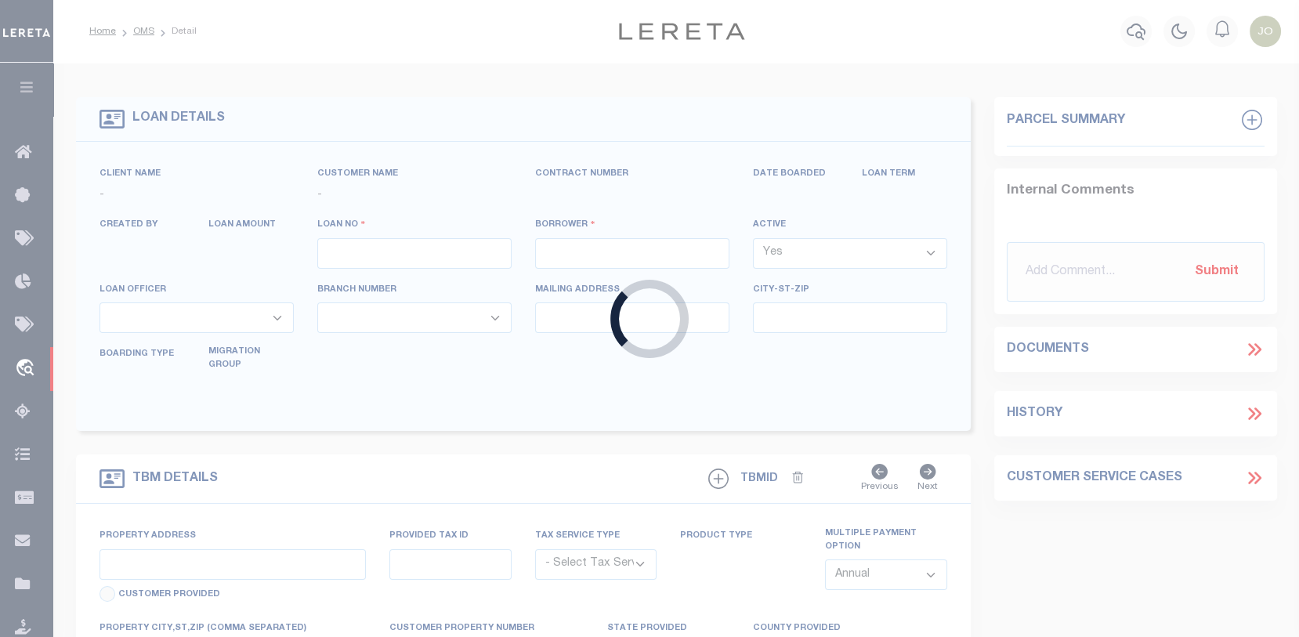
type input "133149"
type input "KNIGHTS TEMPLAR, LLC"
select select
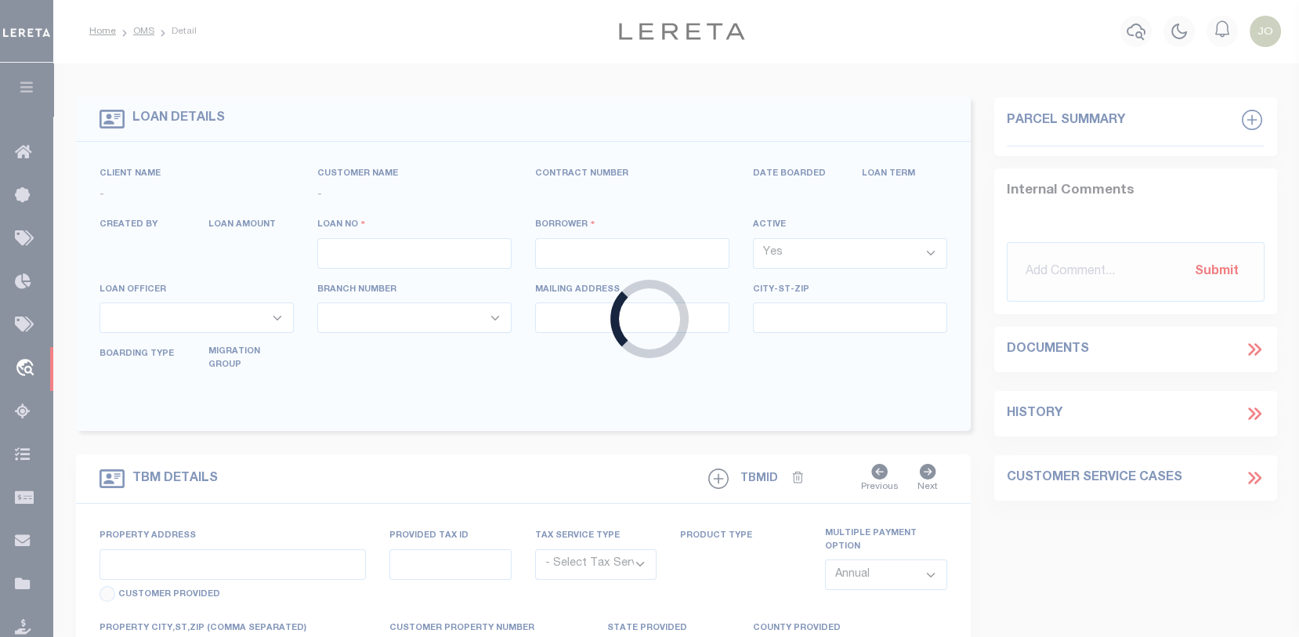
select select
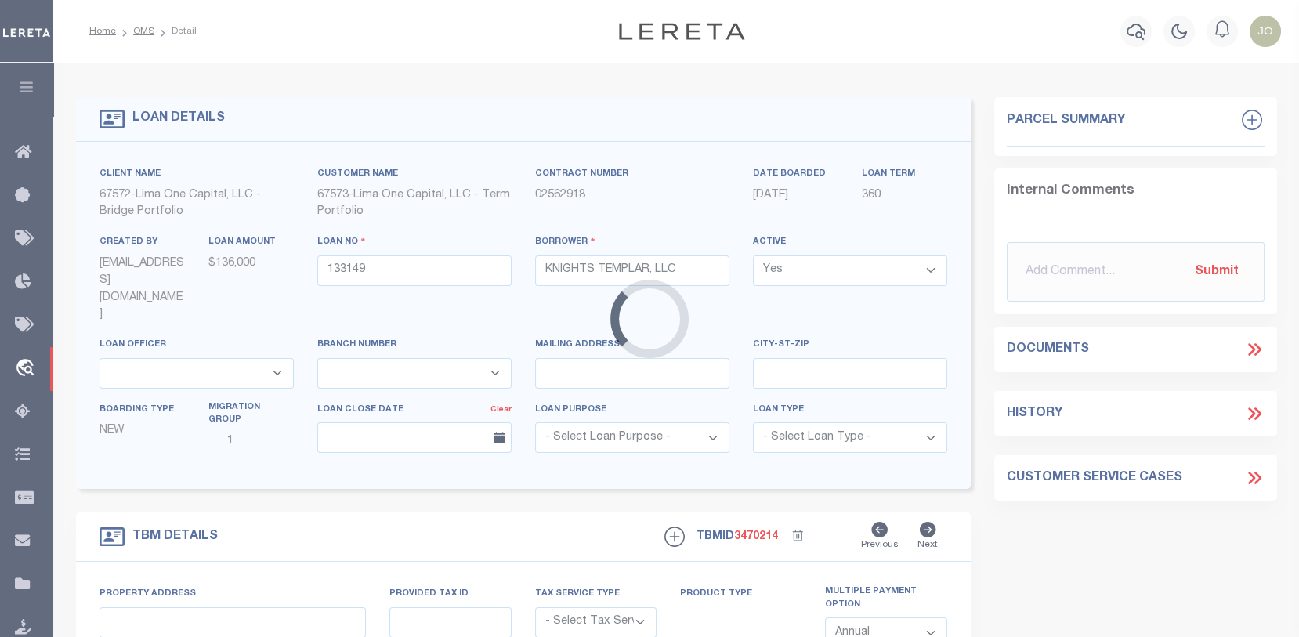
type input "[STREET_ADDRESS]"
radio input "true"
select select "Escrow"
type input "[PERSON_NAME] NY 13783"
type input "133149-1"
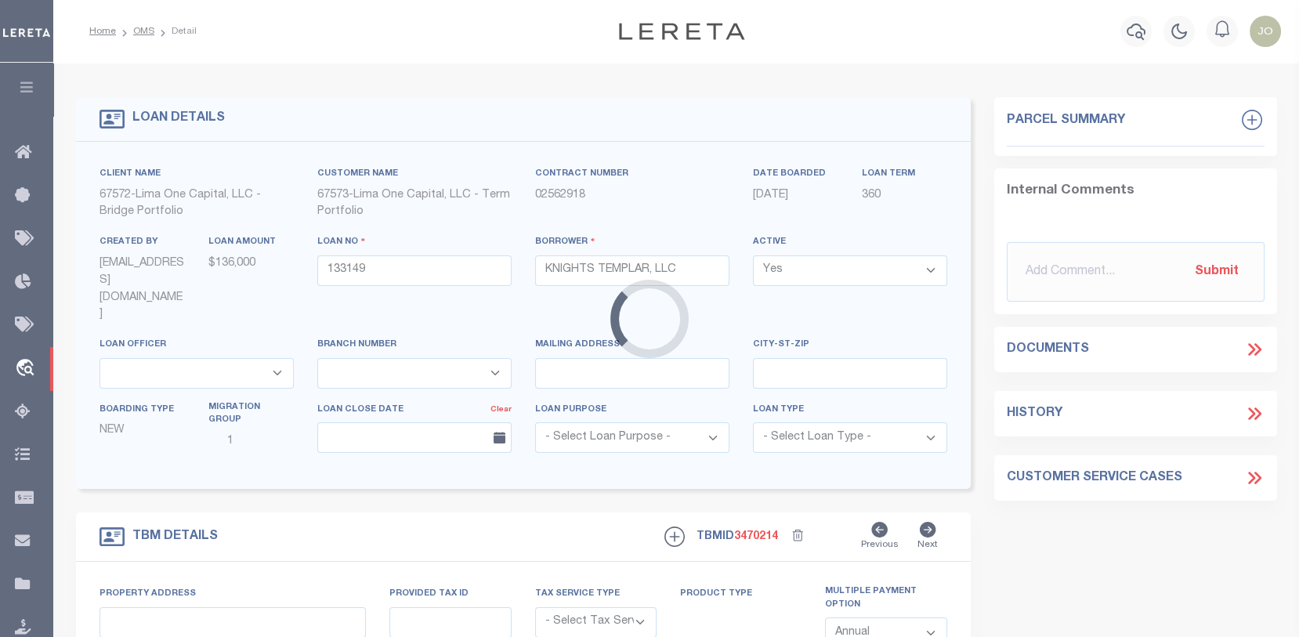
type input "NY"
type textarea "SEE FILE31013 1APL"
type textarea "Compare"
select select "4"
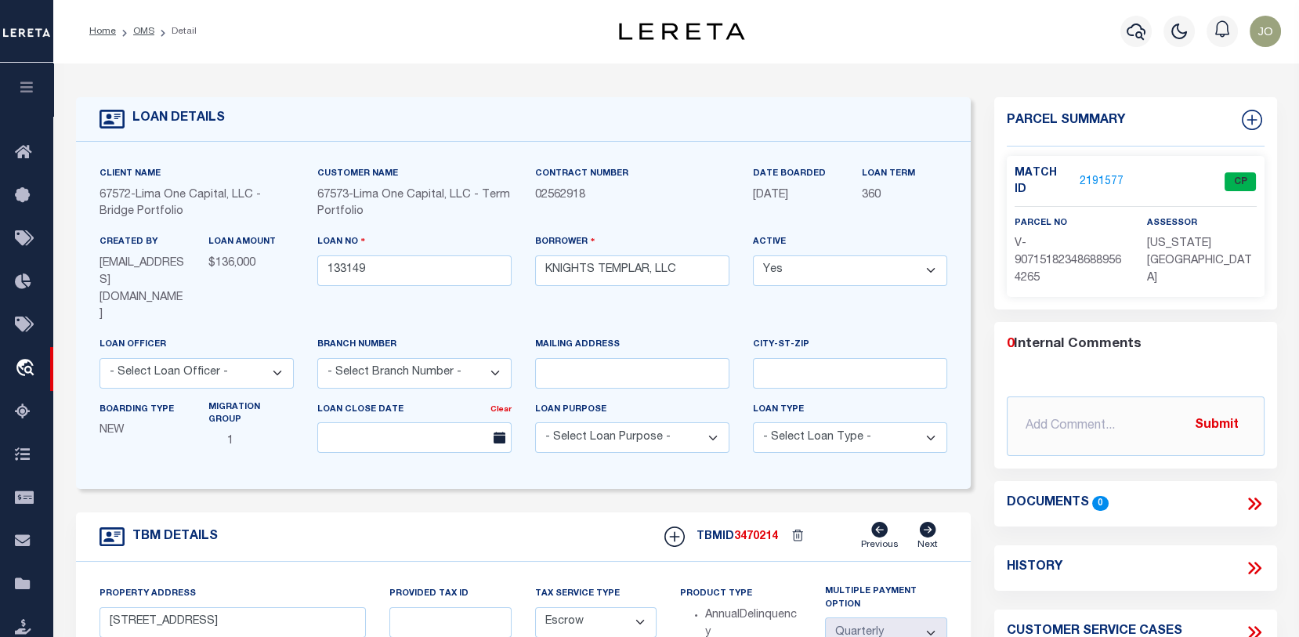
click at [1103, 182] on link "2191577" at bounding box center [1102, 182] width 44 height 16
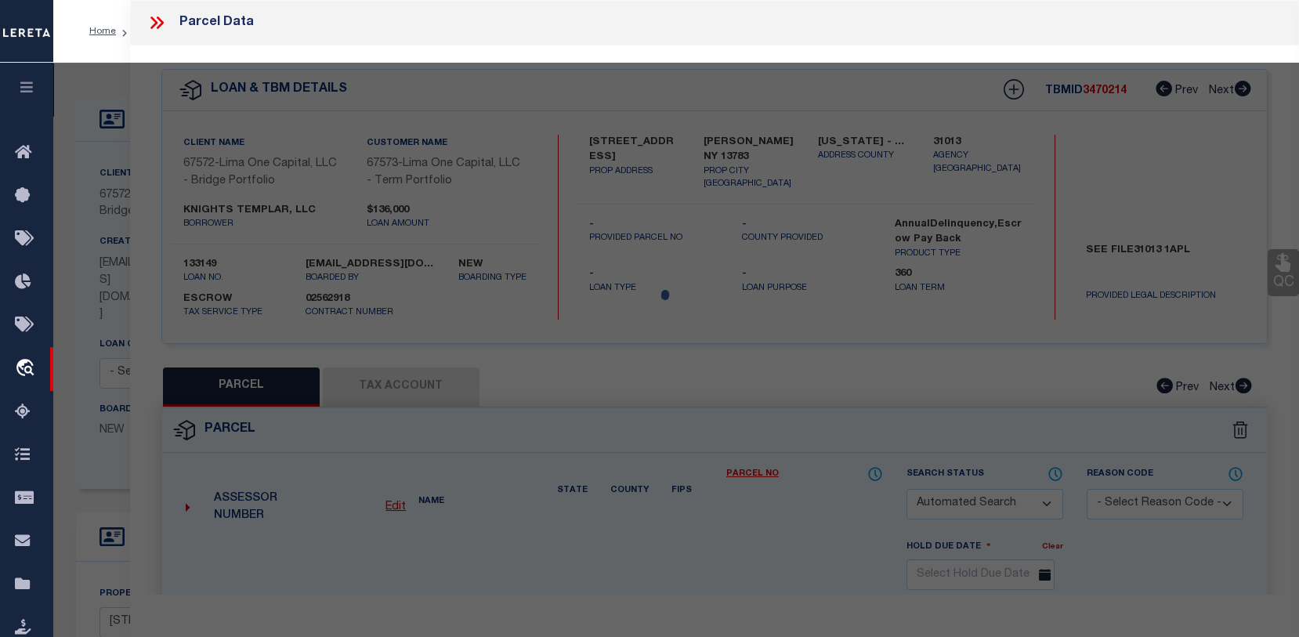
checkbox input "false"
select select "CP"
type input "[STREET_ADDRESS]"
checkbox input "false"
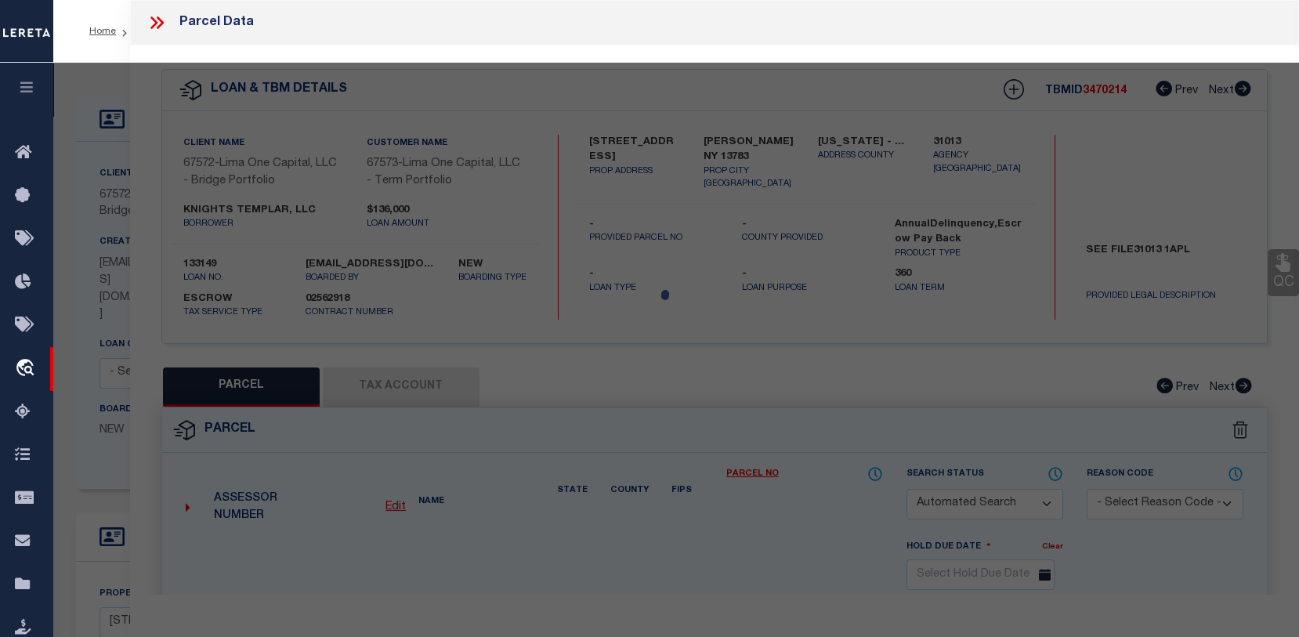
type input "[PERSON_NAME] NY 13783"
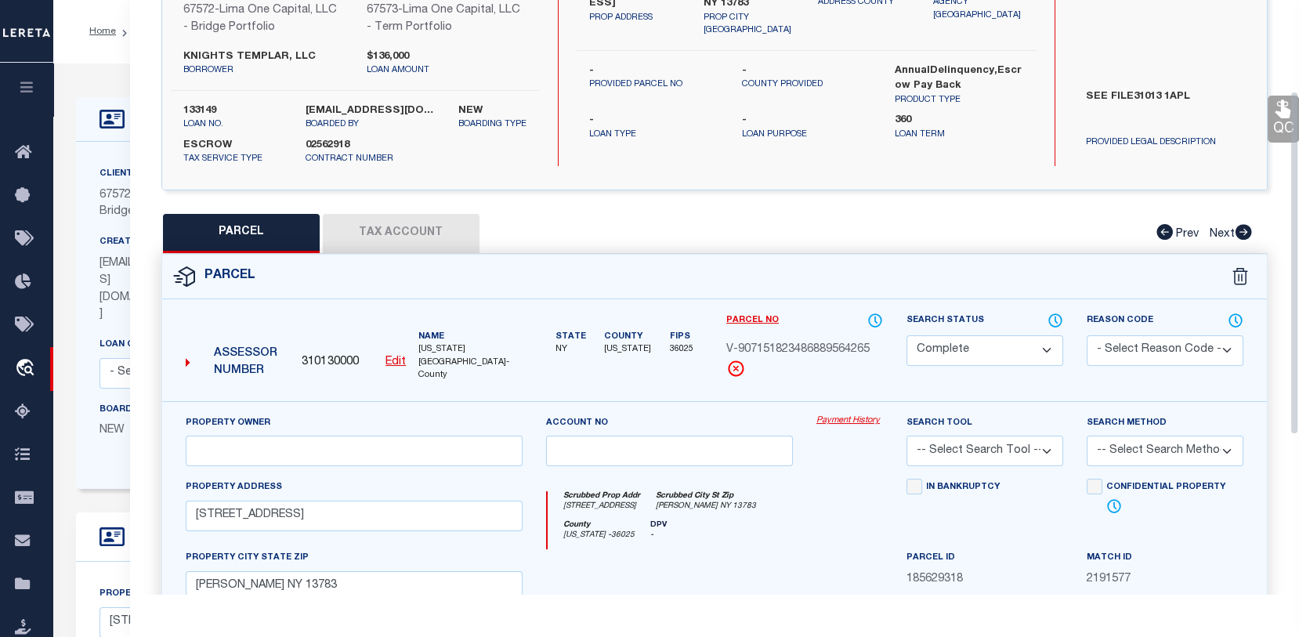
scroll to position [157, 0]
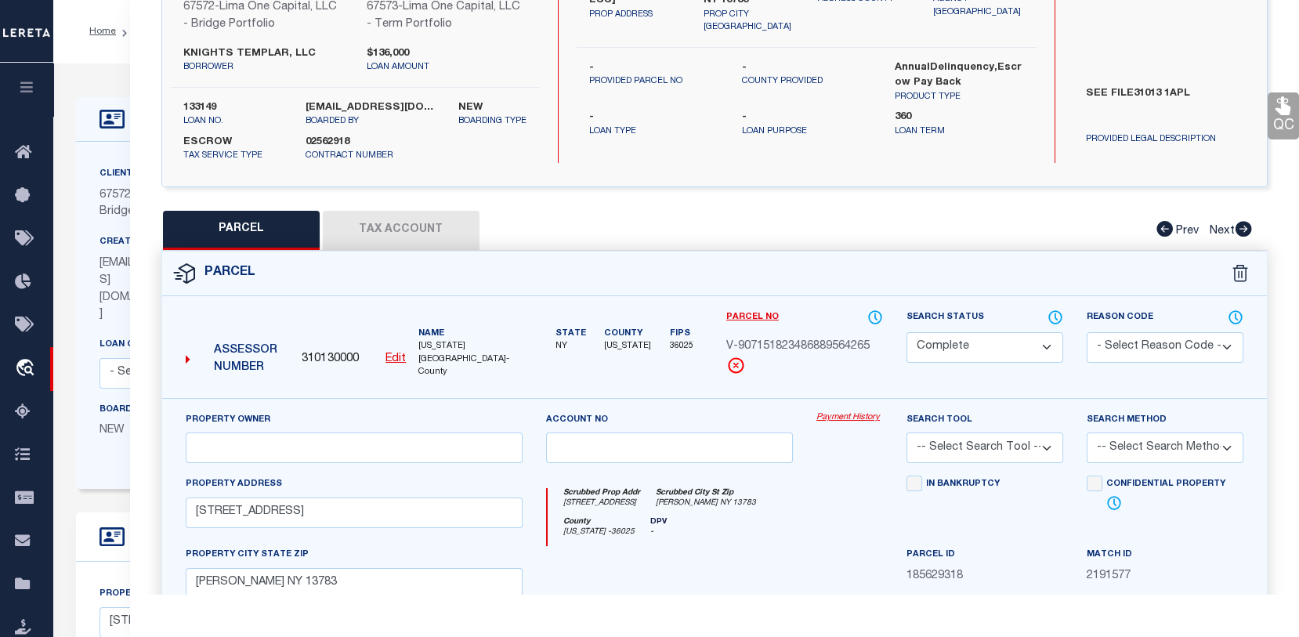
click at [849, 418] on link "Payment History" at bounding box center [849, 417] width 67 height 13
